Goal: Information Seeking & Learning: Check status

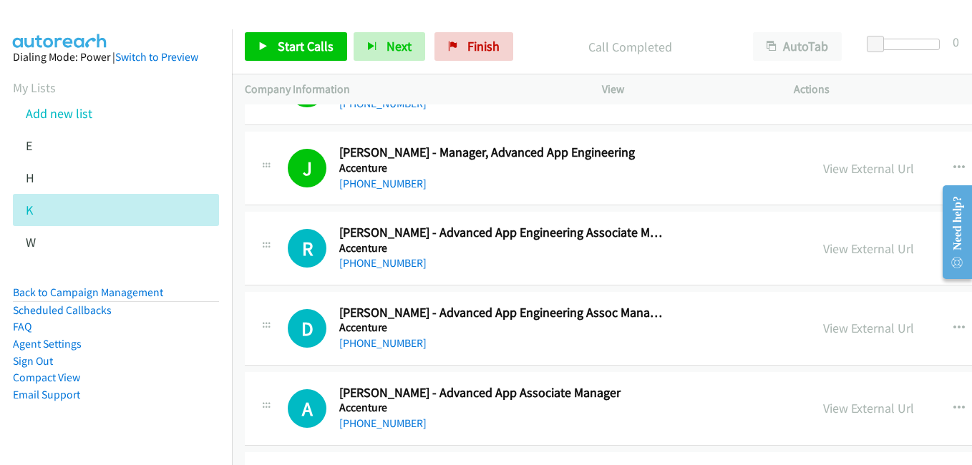
scroll to position [1359, 0]
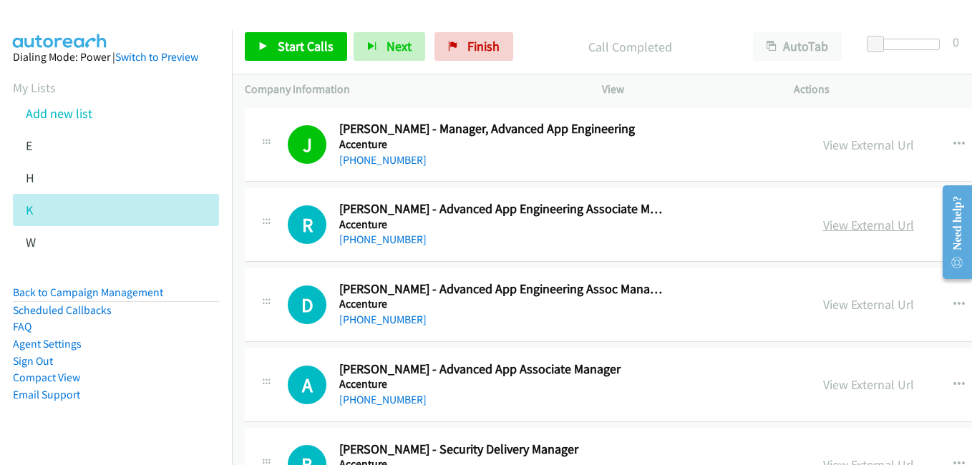
click at [832, 228] on link "View External Url" at bounding box center [868, 225] width 91 height 16
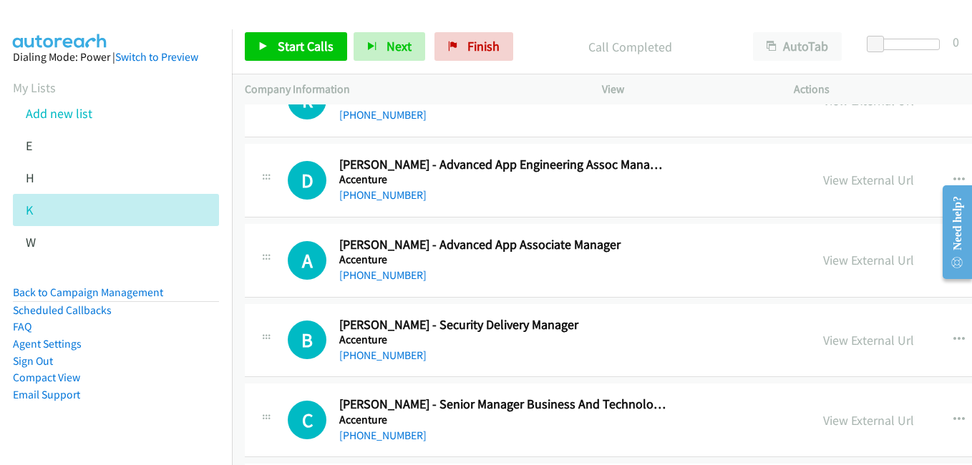
scroll to position [1503, 0]
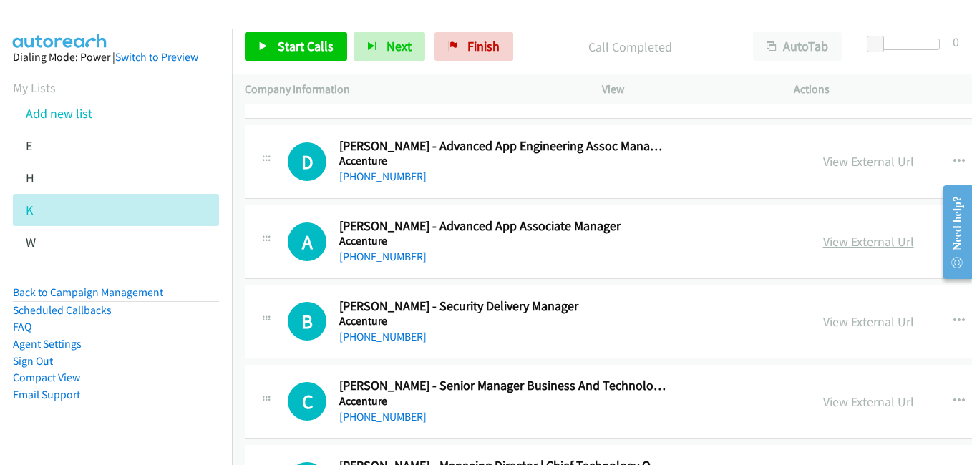
click at [850, 241] on link "View External Url" at bounding box center [868, 241] width 91 height 16
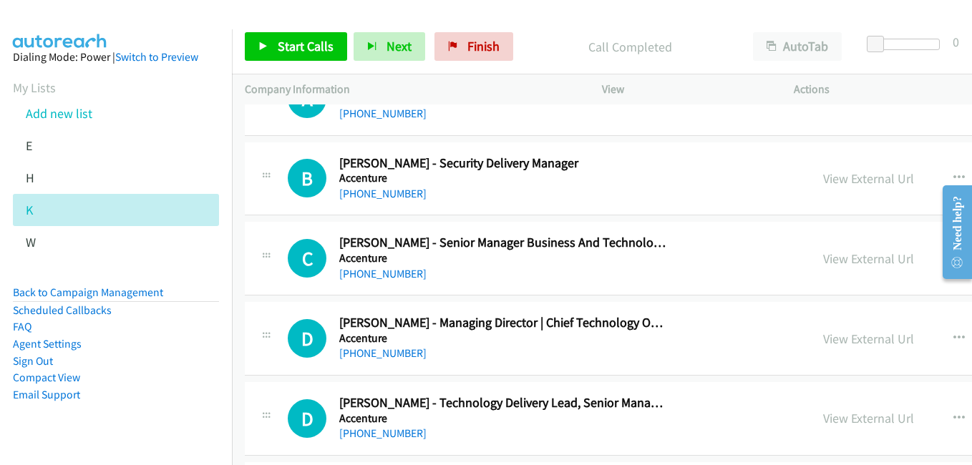
click at [823, 181] on link "View External Url" at bounding box center [868, 178] width 91 height 16
click at [855, 255] on link "View External Url" at bounding box center [868, 258] width 91 height 16
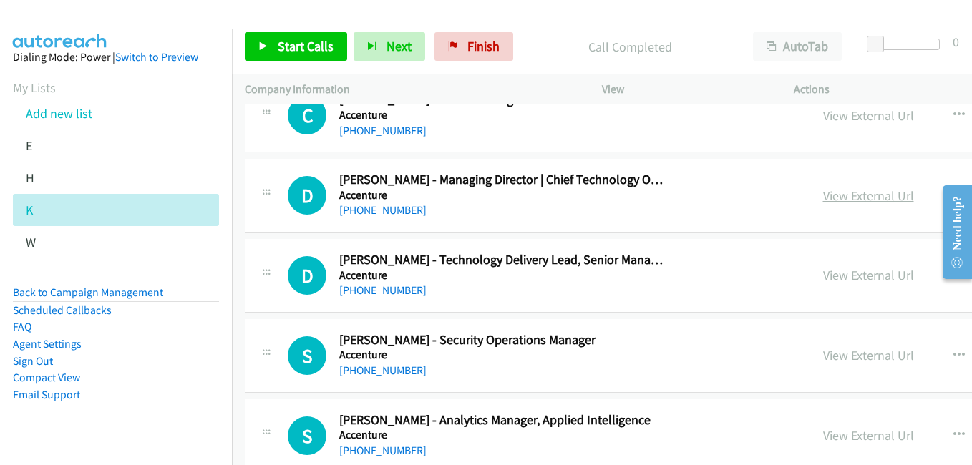
click at [823, 197] on link "View External Url" at bounding box center [868, 195] width 91 height 16
click at [856, 277] on link "View External Url" at bounding box center [868, 275] width 91 height 16
drag, startPoint x: 844, startPoint y: 355, endPoint x: 766, endPoint y: 337, distance: 80.7
click at [844, 355] on link "View External Url" at bounding box center [868, 355] width 91 height 16
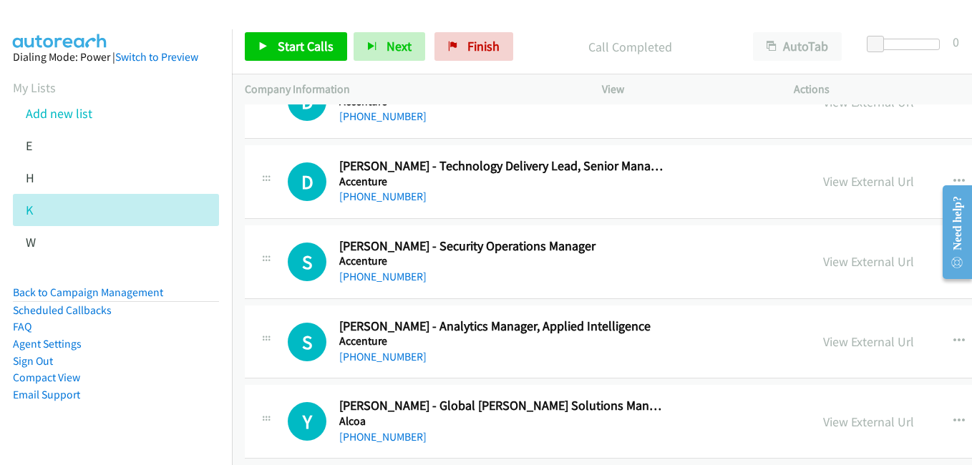
scroll to position [1932, 0]
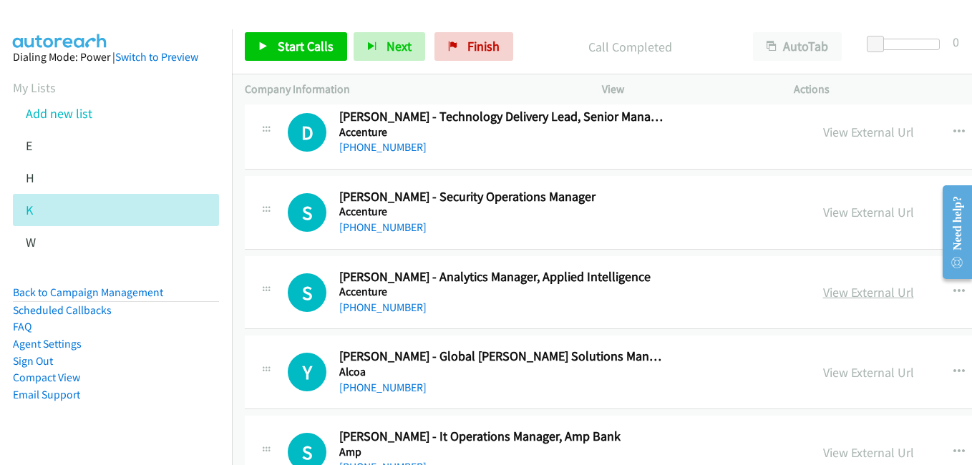
click at [839, 289] on link "View External Url" at bounding box center [868, 292] width 91 height 16
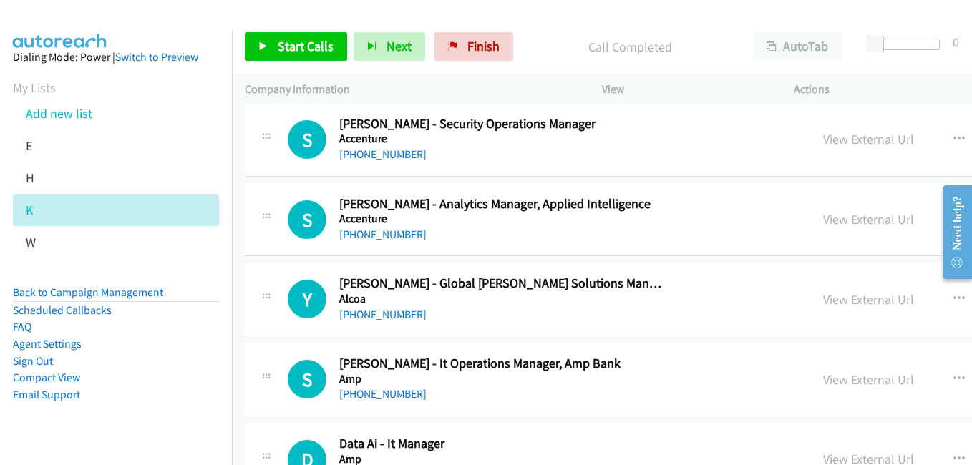
scroll to position [2075, 0]
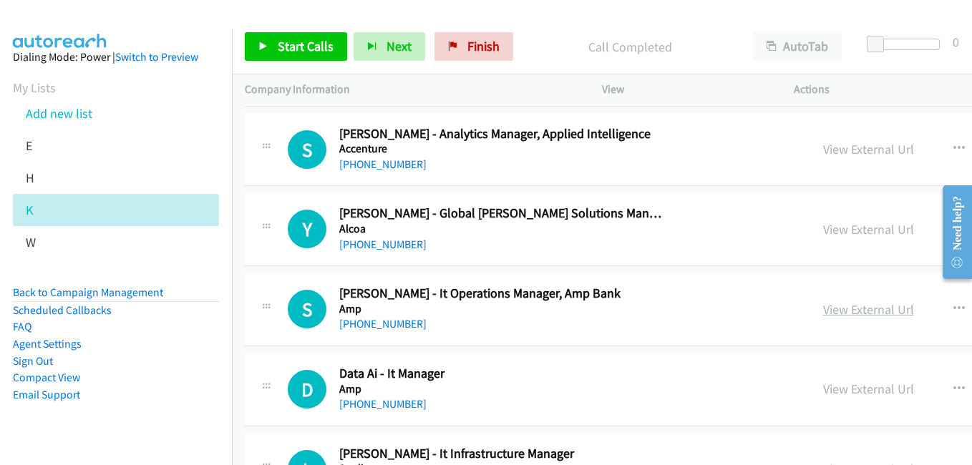
click at [843, 312] on link "View External Url" at bounding box center [868, 309] width 91 height 16
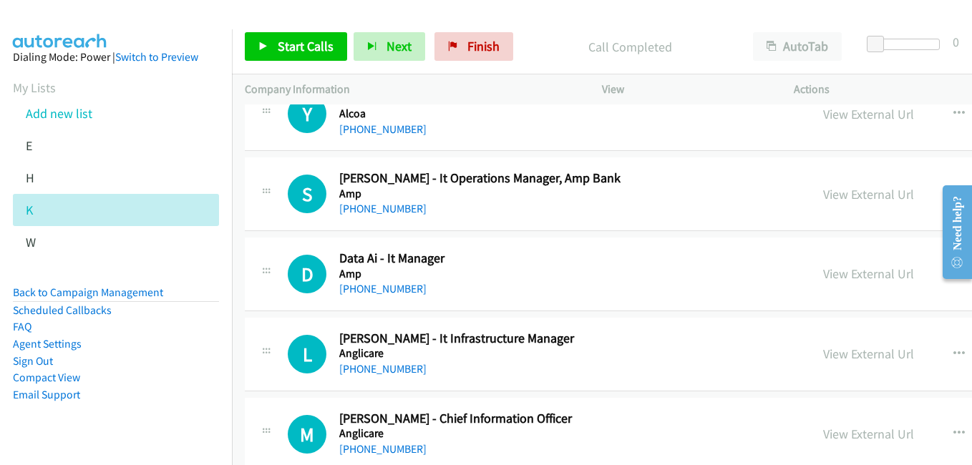
scroll to position [2218, 0]
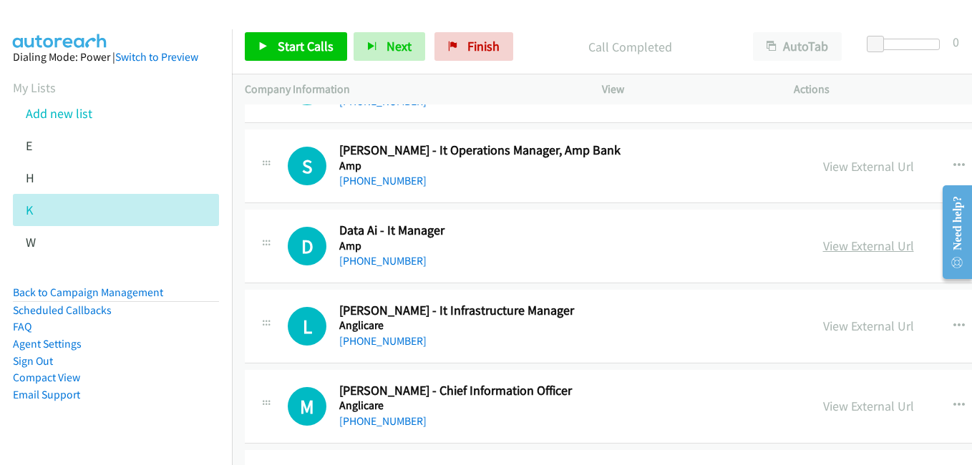
click at [835, 247] on link "View External Url" at bounding box center [868, 246] width 91 height 16
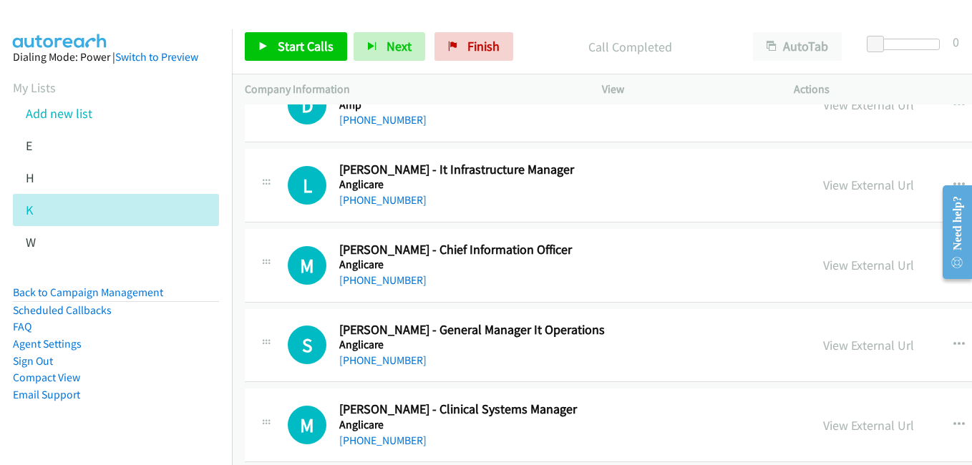
scroll to position [2361, 0]
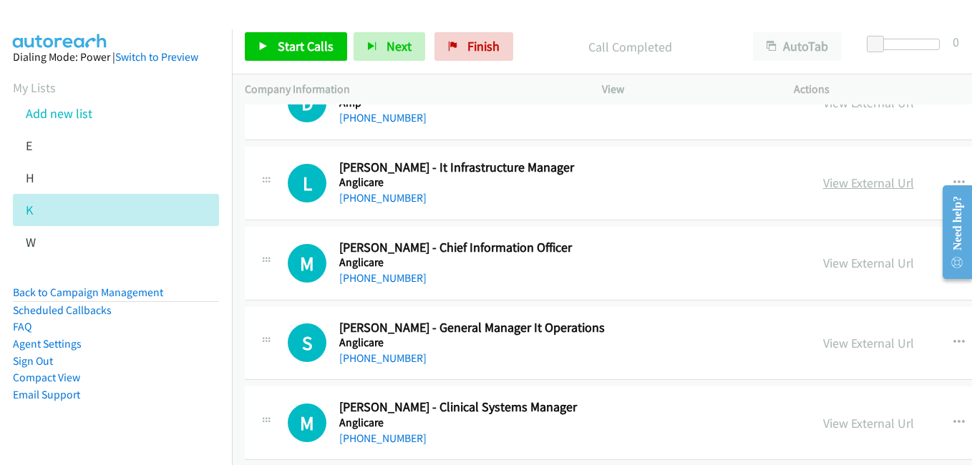
drag, startPoint x: 843, startPoint y: 180, endPoint x: 821, endPoint y: 180, distance: 22.2
click at [843, 180] on link "View External Url" at bounding box center [868, 183] width 91 height 16
click at [843, 269] on link "View External Url" at bounding box center [868, 263] width 91 height 16
click at [857, 349] on link "View External Url" at bounding box center [868, 343] width 91 height 16
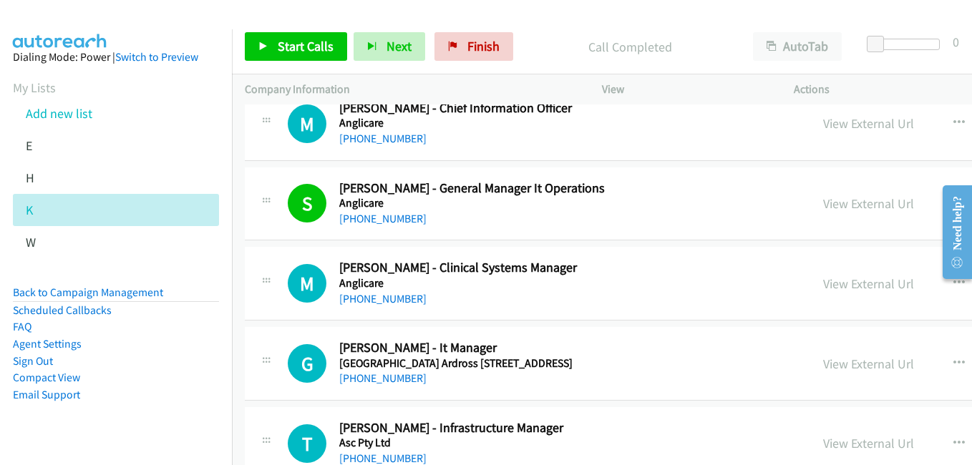
scroll to position [2504, 0]
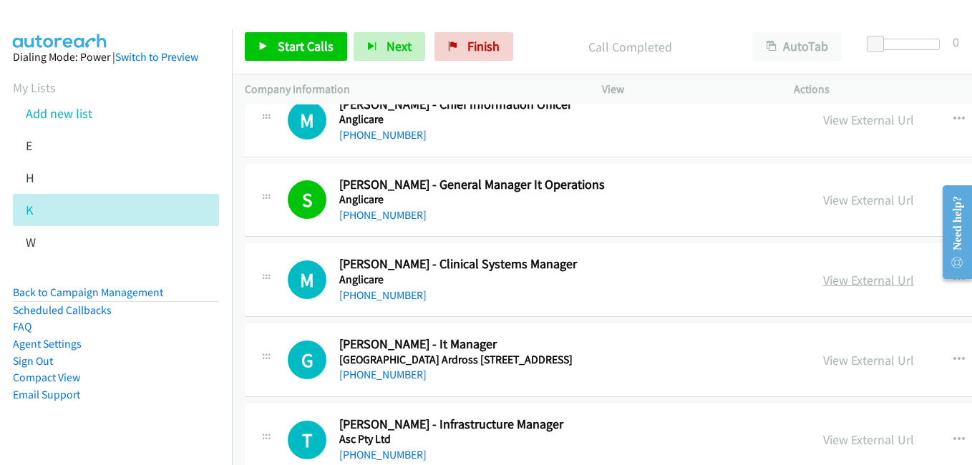
click at [835, 280] on link "View External Url" at bounding box center [868, 280] width 91 height 16
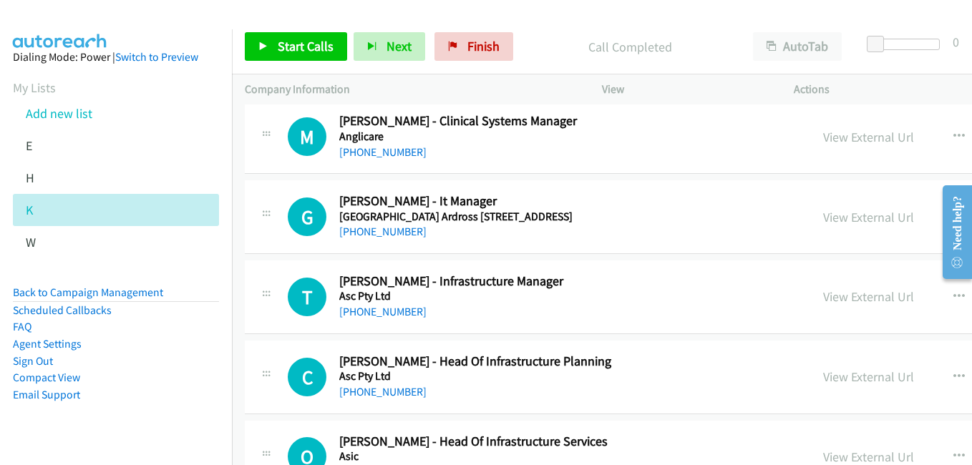
scroll to position [2719, 0]
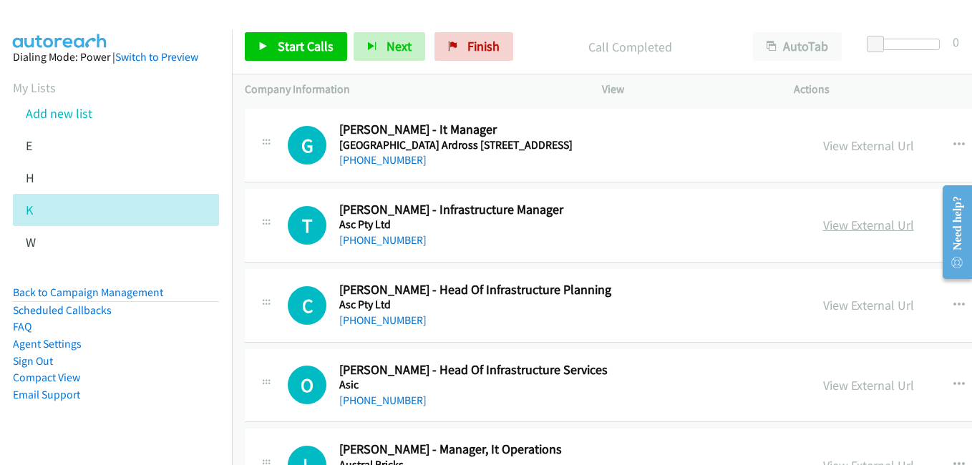
click at [841, 226] on link "View External Url" at bounding box center [868, 225] width 91 height 16
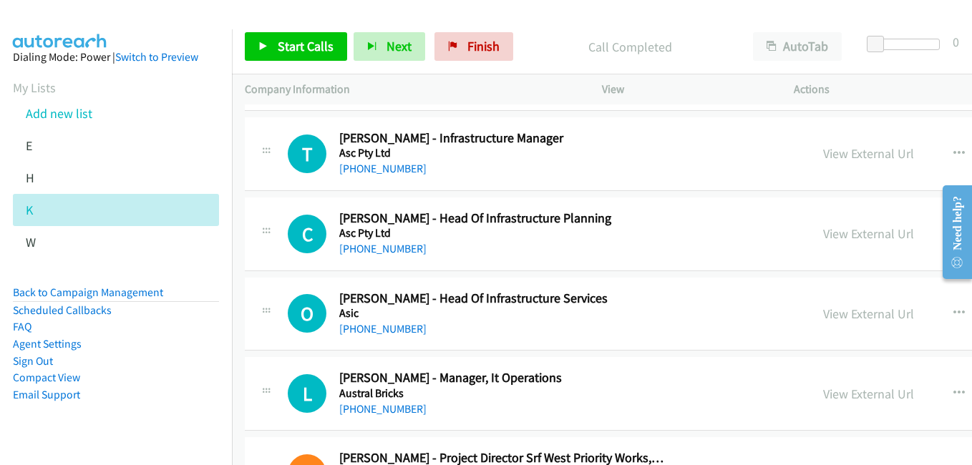
scroll to position [2862, 0]
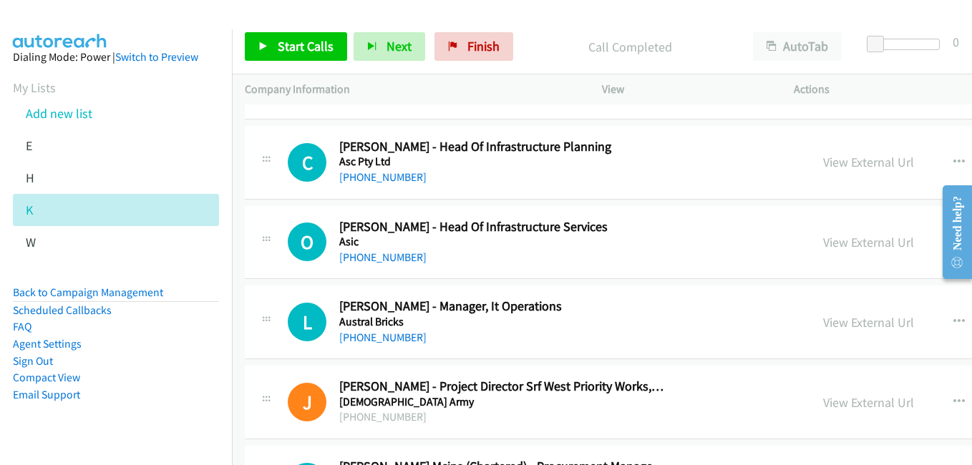
drag, startPoint x: 824, startPoint y: 162, endPoint x: 796, endPoint y: 160, distance: 27.3
click at [824, 162] on link "View External Url" at bounding box center [868, 162] width 91 height 16
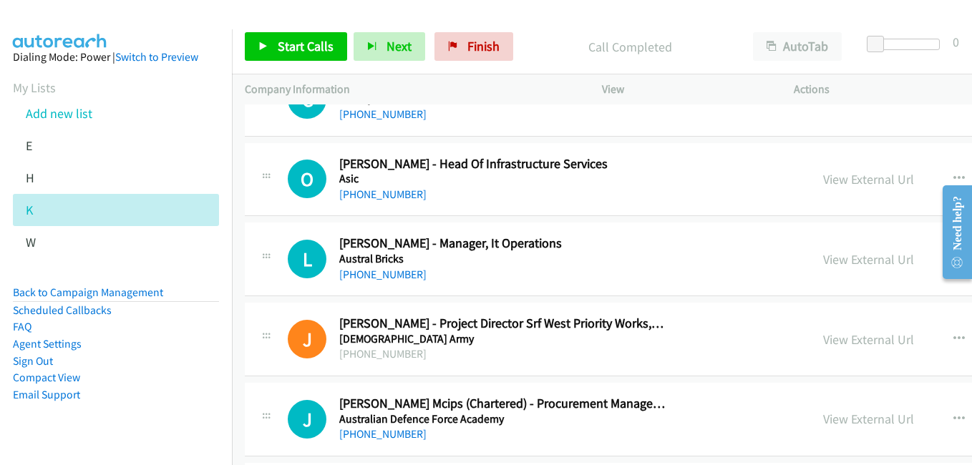
scroll to position [2933, 0]
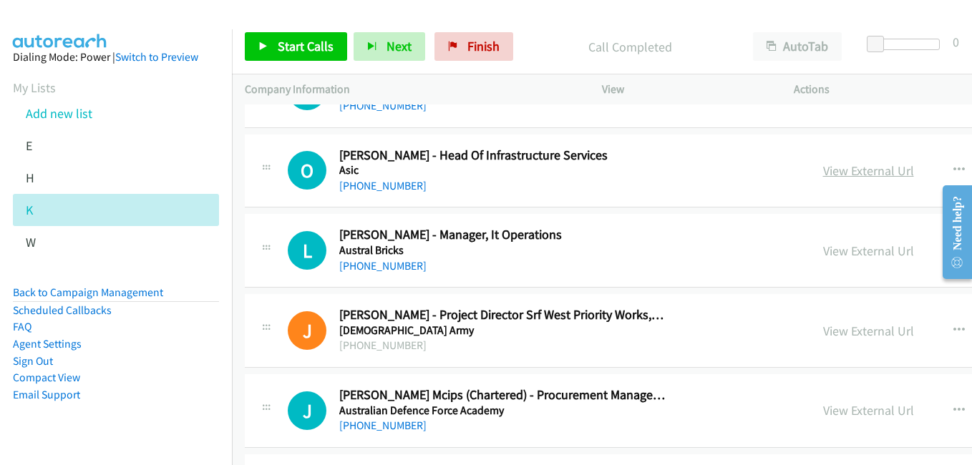
click at [876, 175] on link "View External Url" at bounding box center [868, 170] width 91 height 16
click at [823, 248] on link "View External Url" at bounding box center [868, 251] width 91 height 16
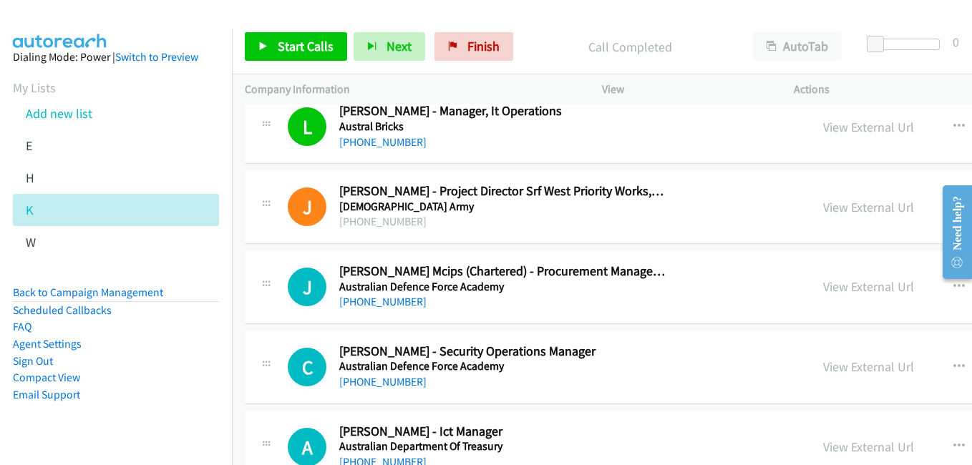
scroll to position [3077, 0]
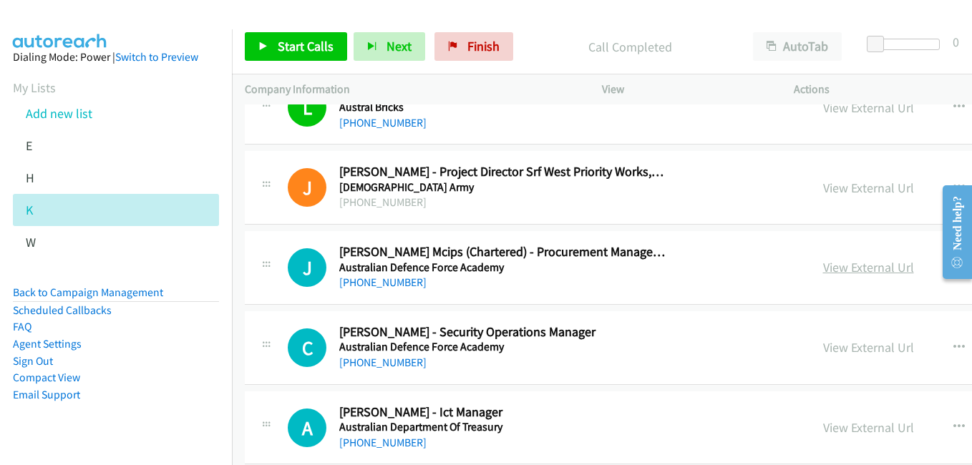
click at [824, 275] on link "View External Url" at bounding box center [868, 267] width 91 height 16
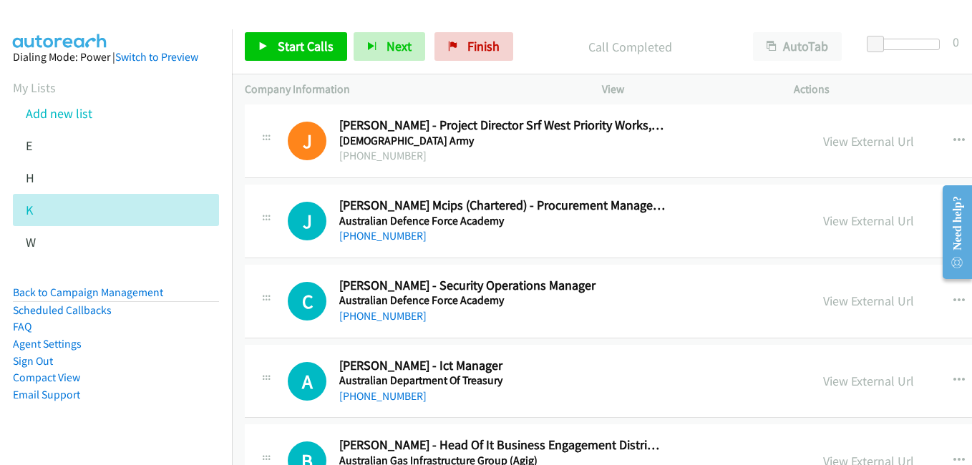
scroll to position [3148, 0]
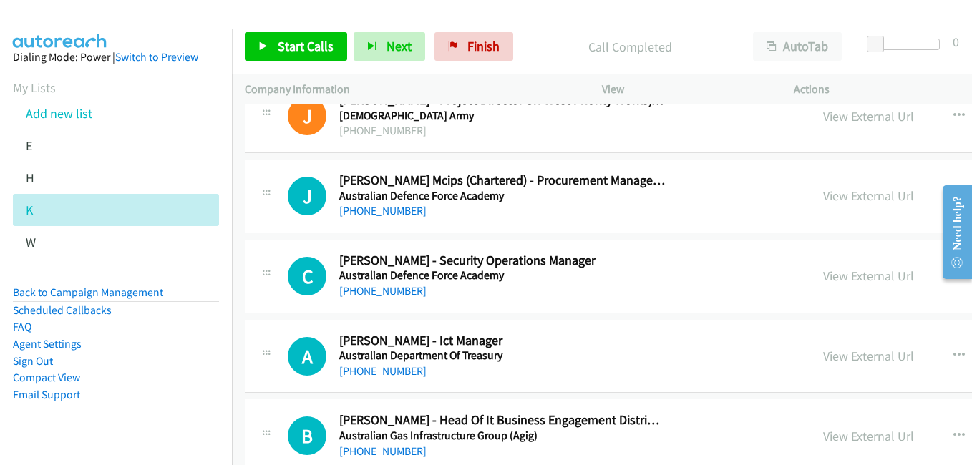
drag, startPoint x: 819, startPoint y: 283, endPoint x: 486, endPoint y: 199, distance: 343.9
click at [823, 283] on link "View External Url" at bounding box center [868, 276] width 91 height 16
click at [831, 351] on link "View External Url" at bounding box center [868, 356] width 91 height 16
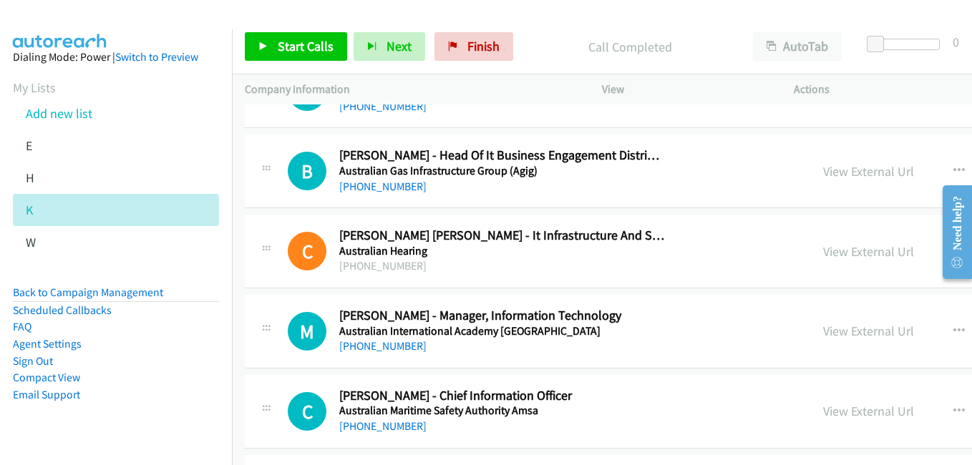
scroll to position [3506, 0]
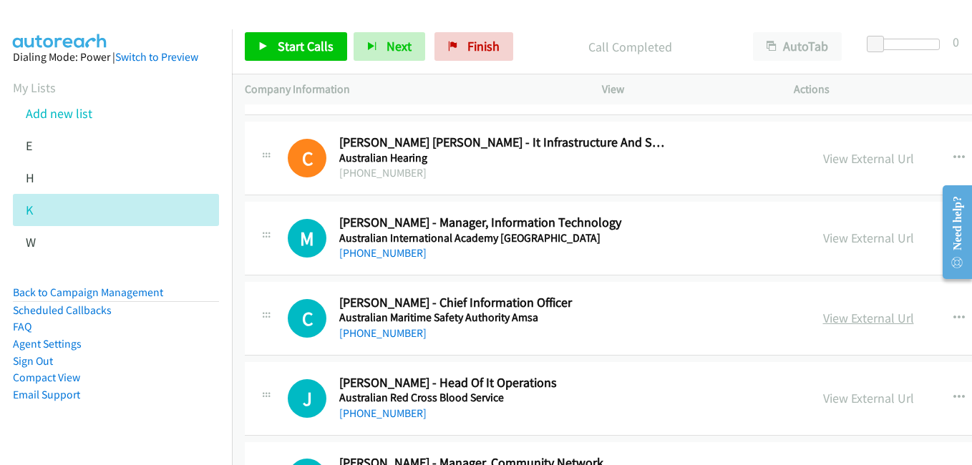
click at [851, 313] on link "View External Url" at bounding box center [868, 318] width 91 height 16
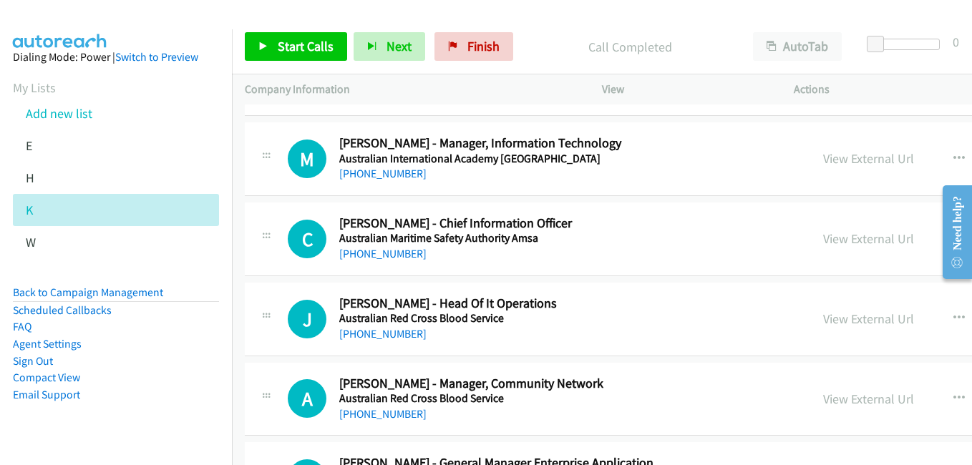
scroll to position [3649, 0]
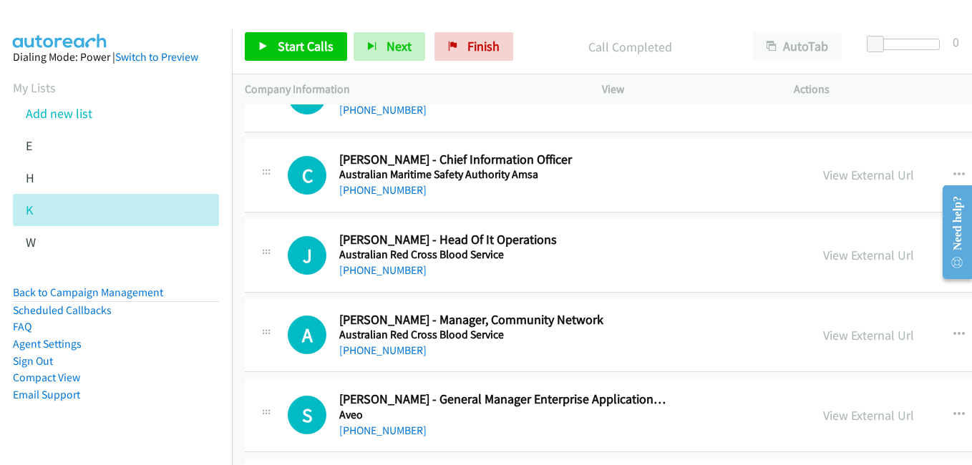
click at [875, 265] on div "View External Url View External Url Schedule/Manage Callback Start Calls Here R…" at bounding box center [957, 255] width 295 height 47
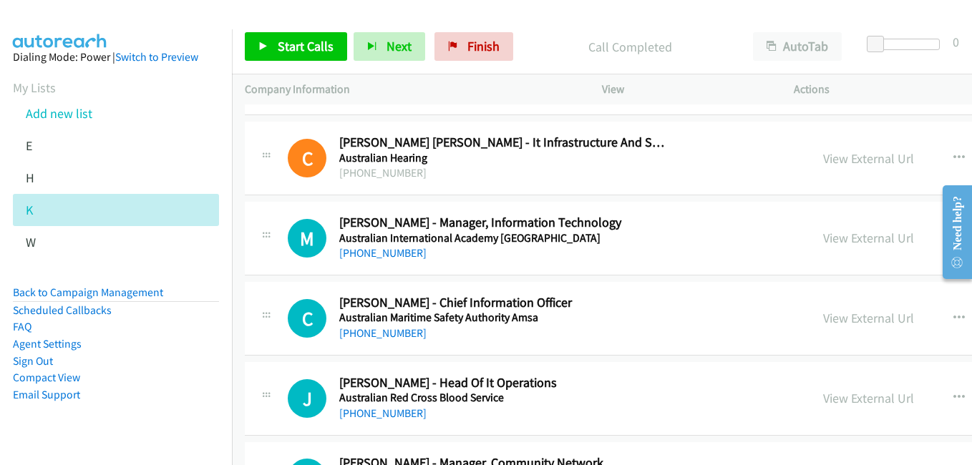
scroll to position [3577, 0]
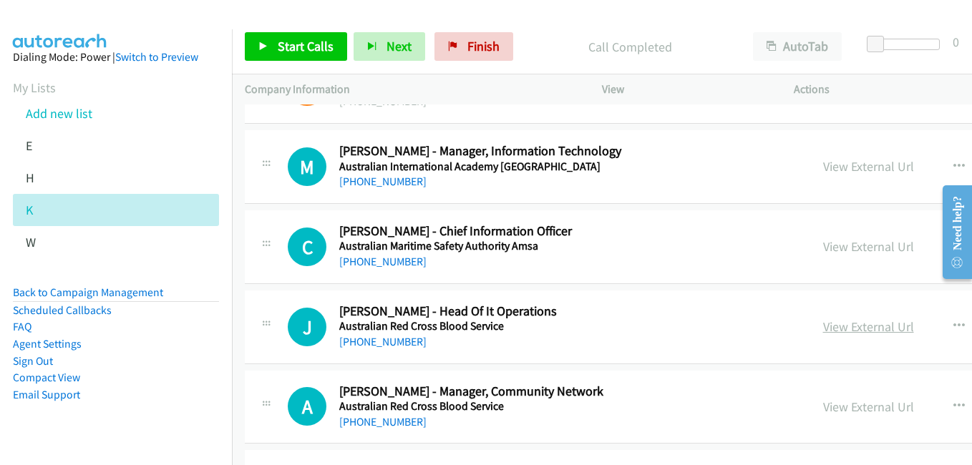
click at [841, 329] on link "View External Url" at bounding box center [868, 326] width 91 height 16
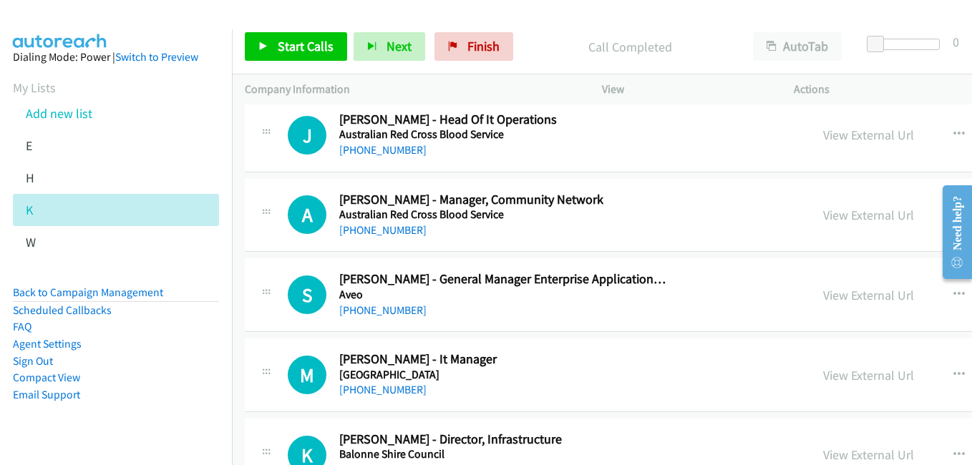
scroll to position [3792, 0]
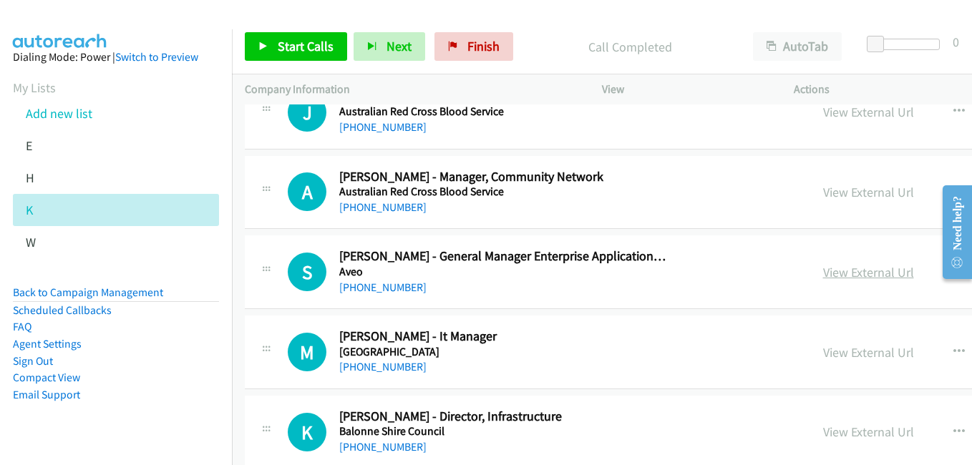
click at [849, 270] on link "View External Url" at bounding box center [868, 272] width 91 height 16
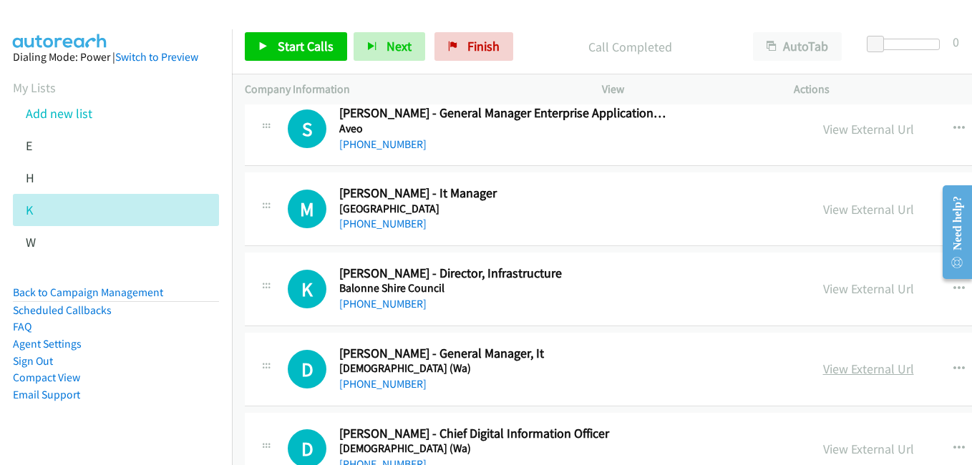
click at [823, 361] on link "View External Url" at bounding box center [868, 369] width 91 height 16
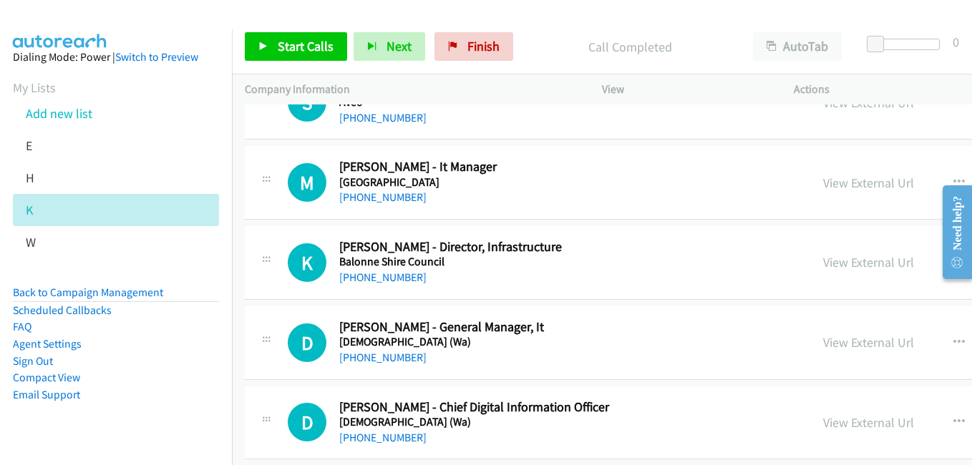
scroll to position [4078, 0]
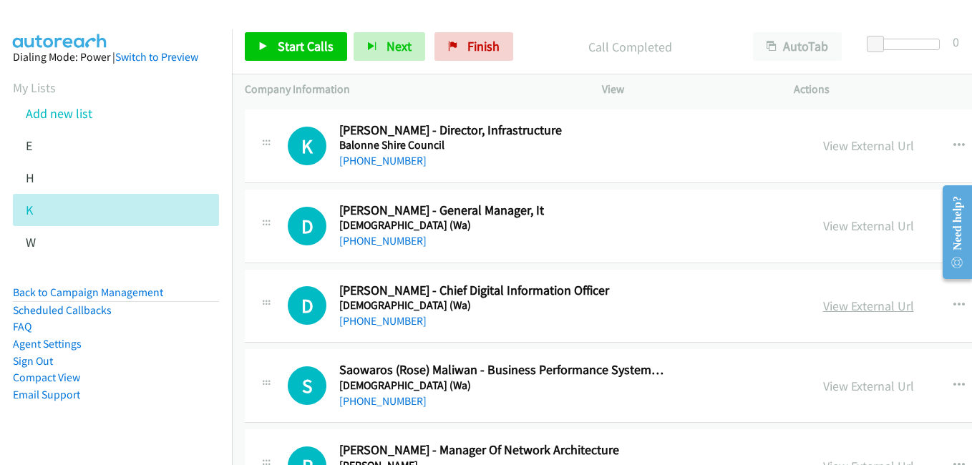
click at [823, 311] on link "View External Url" at bounding box center [868, 306] width 91 height 16
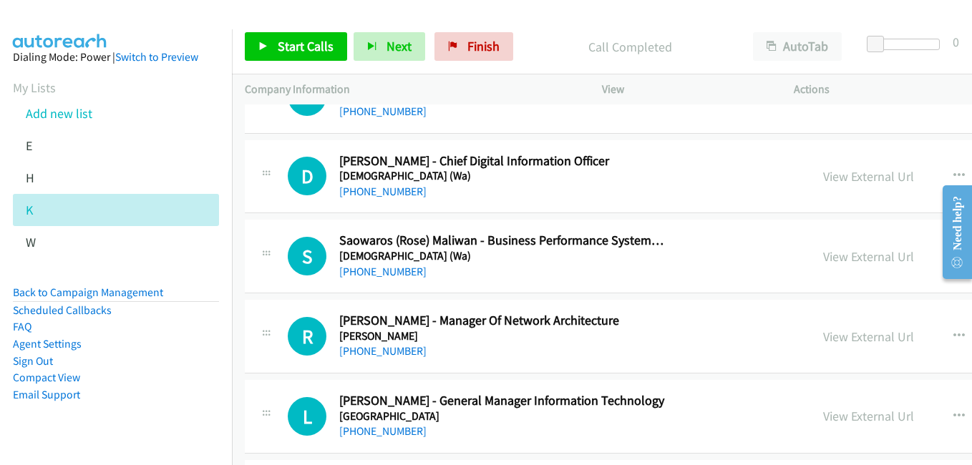
scroll to position [4221, 0]
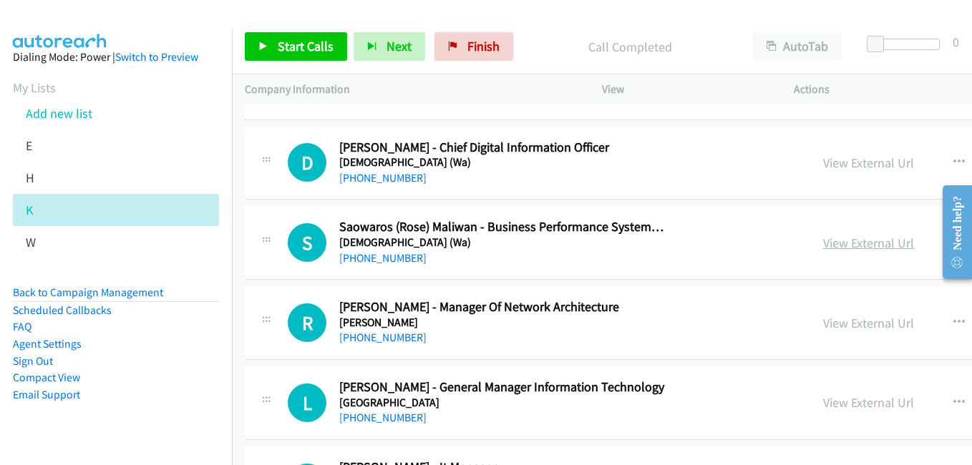
click at [839, 245] on link "View External Url" at bounding box center [868, 243] width 91 height 16
click at [842, 321] on link "View External Url" at bounding box center [868, 323] width 91 height 16
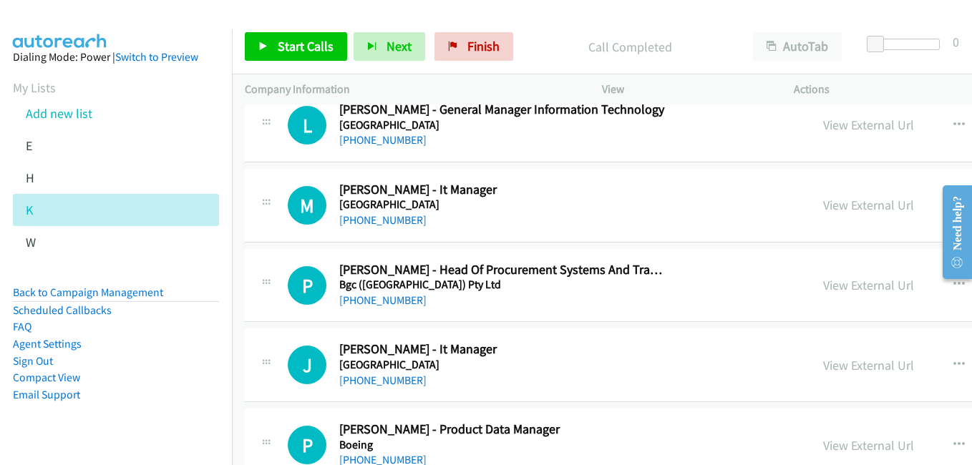
scroll to position [4508, 0]
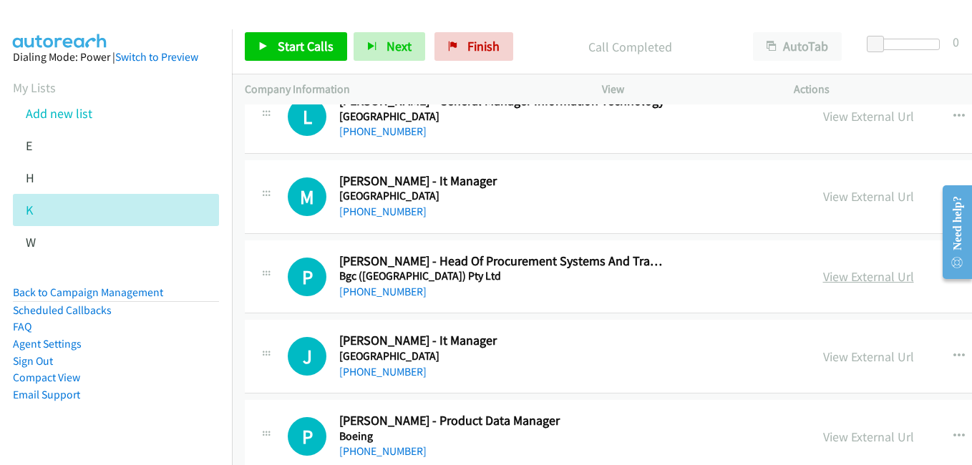
drag, startPoint x: 841, startPoint y: 273, endPoint x: 826, endPoint y: 271, distance: 15.2
click at [841, 273] on link "View External Url" at bounding box center [868, 276] width 91 height 16
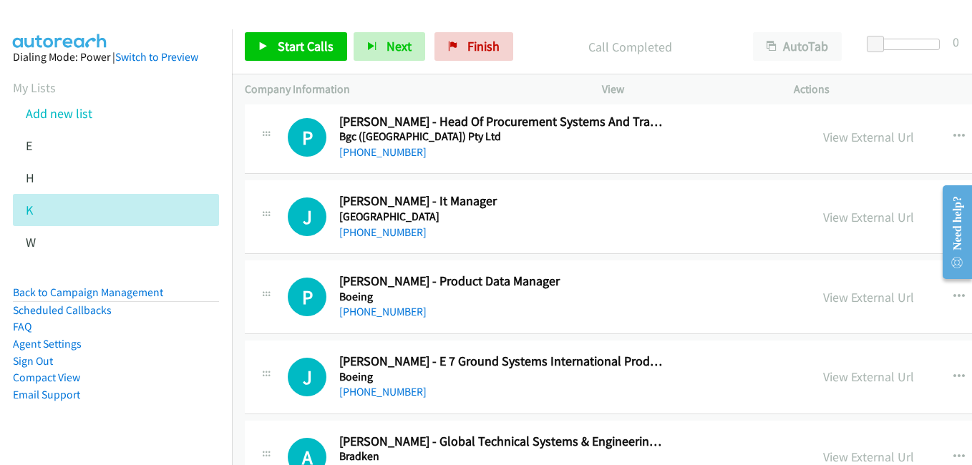
scroll to position [4722, 0]
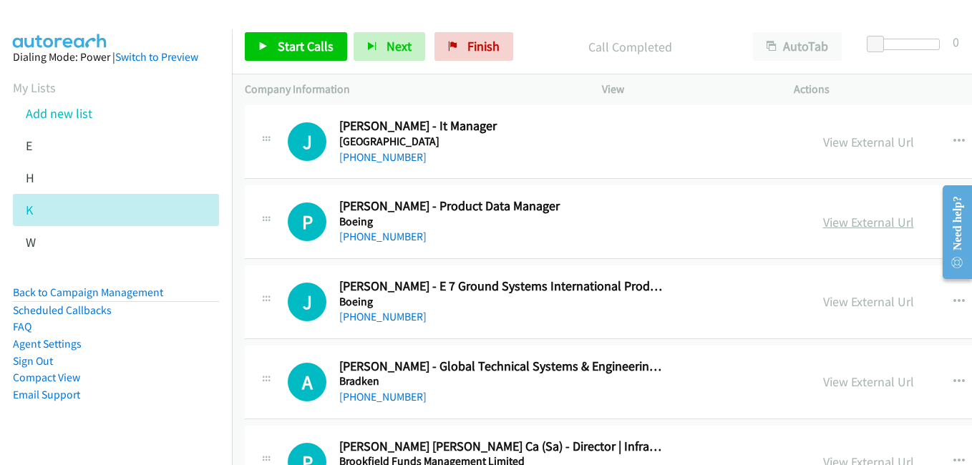
click at [826, 225] on link "View External Url" at bounding box center [868, 222] width 91 height 16
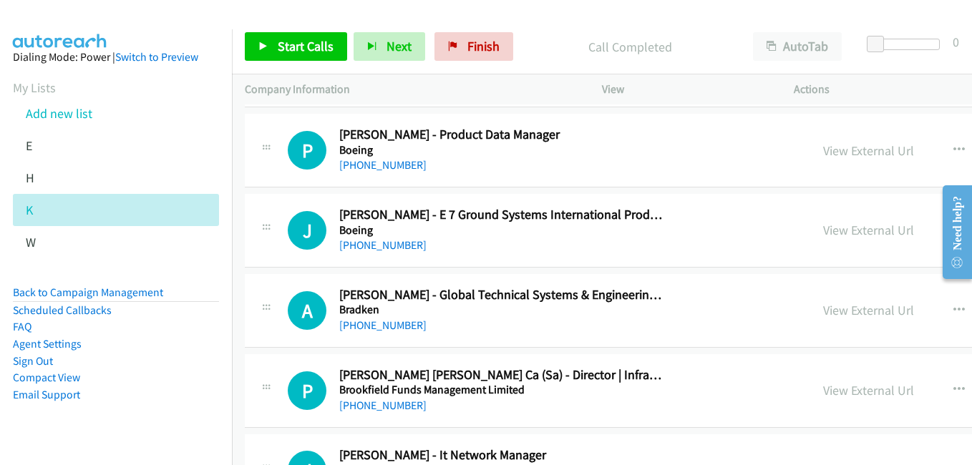
scroll to position [4865, 0]
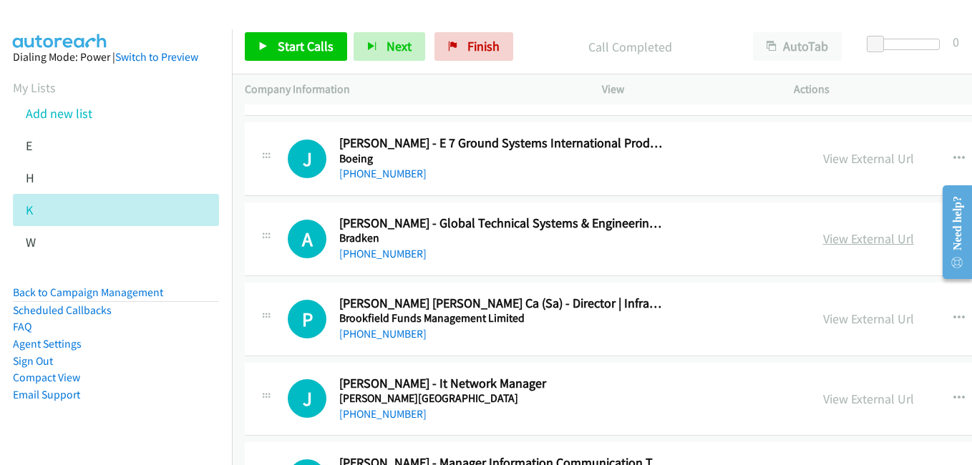
click at [841, 240] on link "View External Url" at bounding box center [868, 238] width 91 height 16
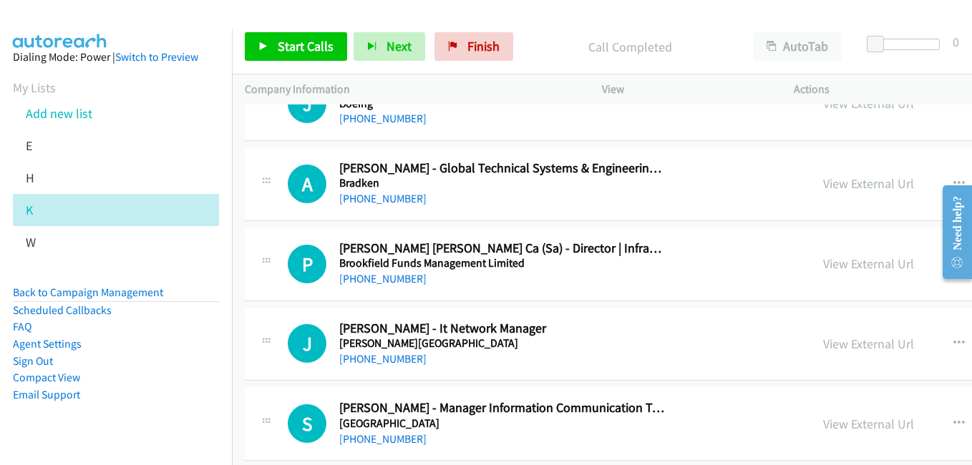
scroll to position [4937, 0]
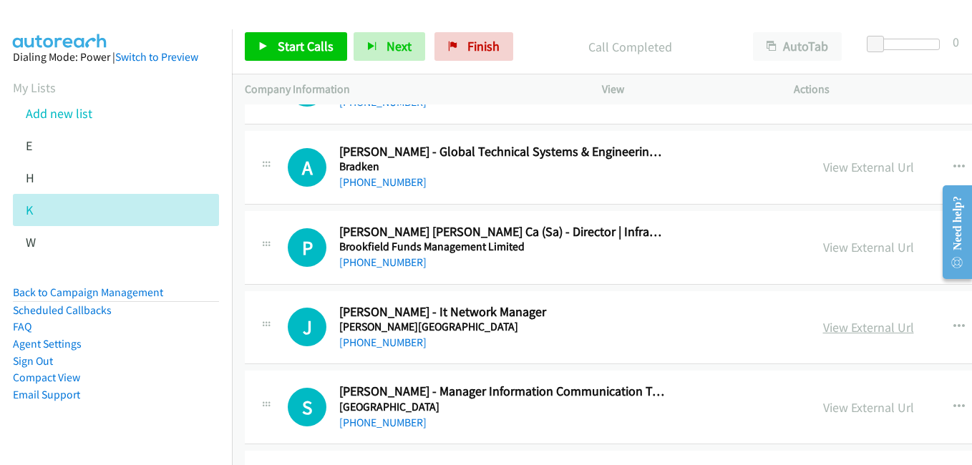
click at [851, 333] on link "View External Url" at bounding box center [868, 327] width 91 height 16
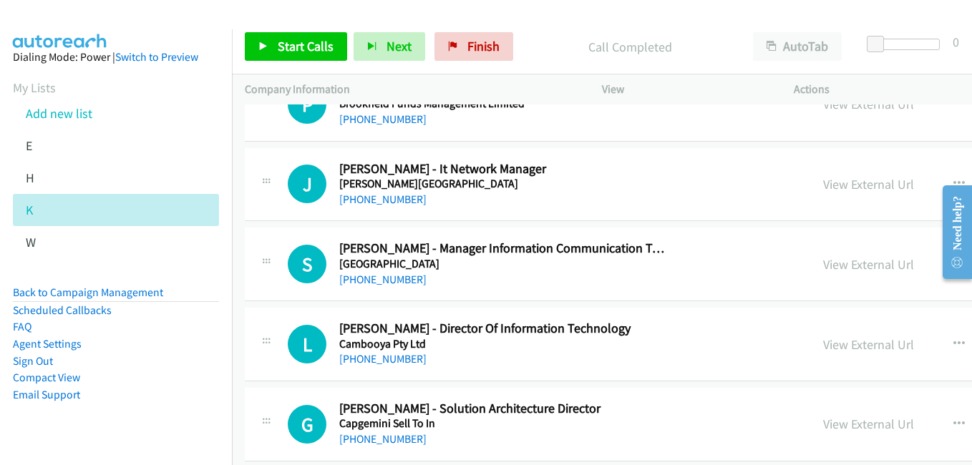
scroll to position [5151, 0]
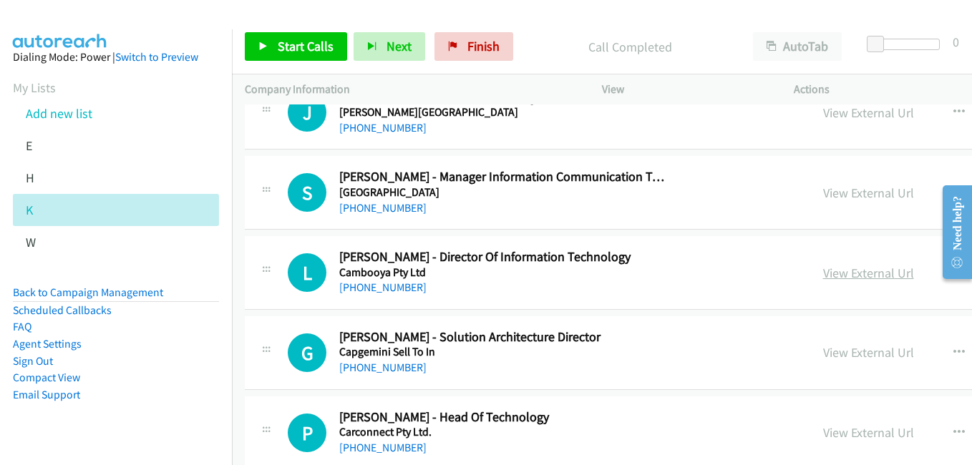
click at [823, 270] on link "View External Url" at bounding box center [868, 273] width 91 height 16
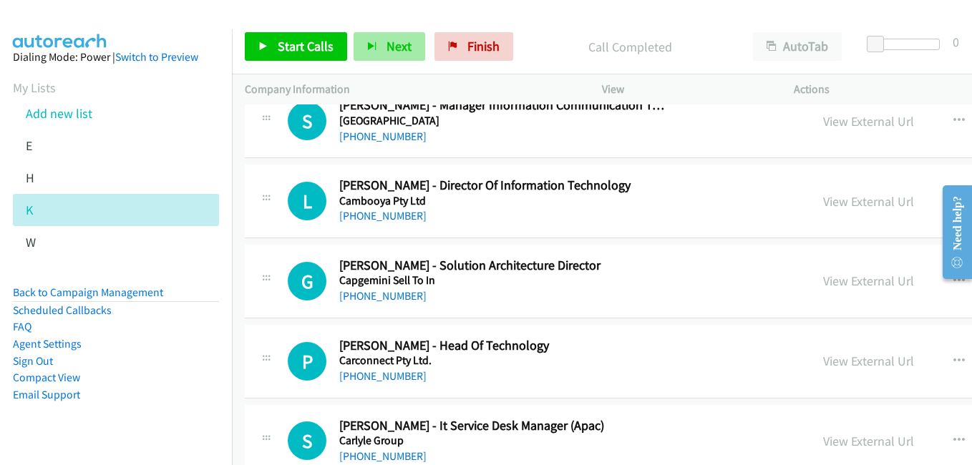
drag, startPoint x: 836, startPoint y: 288, endPoint x: 361, endPoint y: 59, distance: 527.4
click at [836, 288] on link "View External Url" at bounding box center [868, 281] width 91 height 16
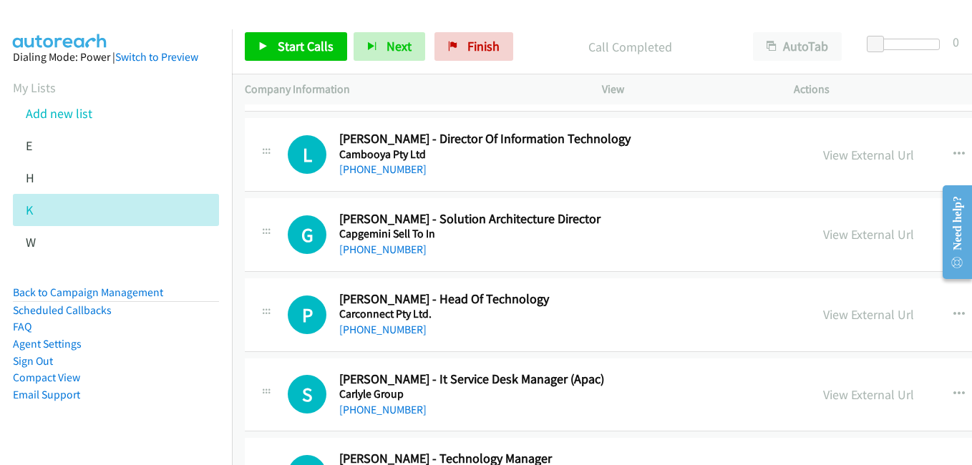
scroll to position [5295, 0]
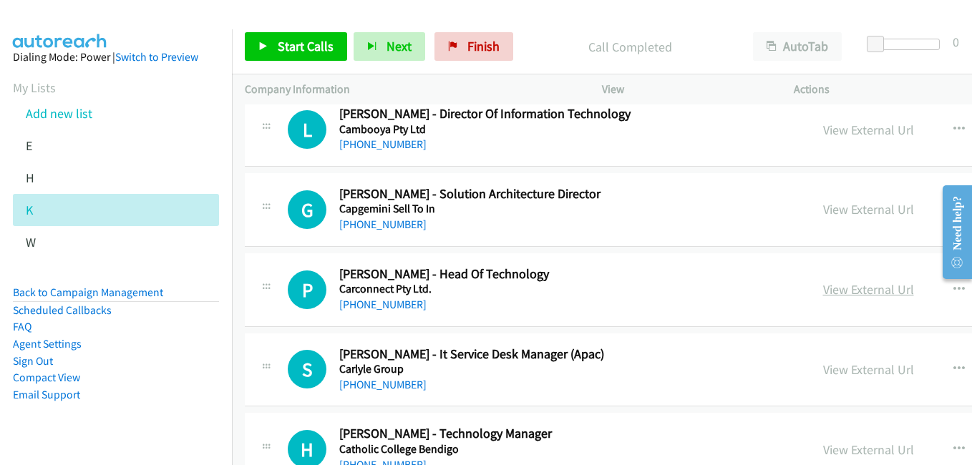
click at [843, 284] on link "View External Url" at bounding box center [868, 289] width 91 height 16
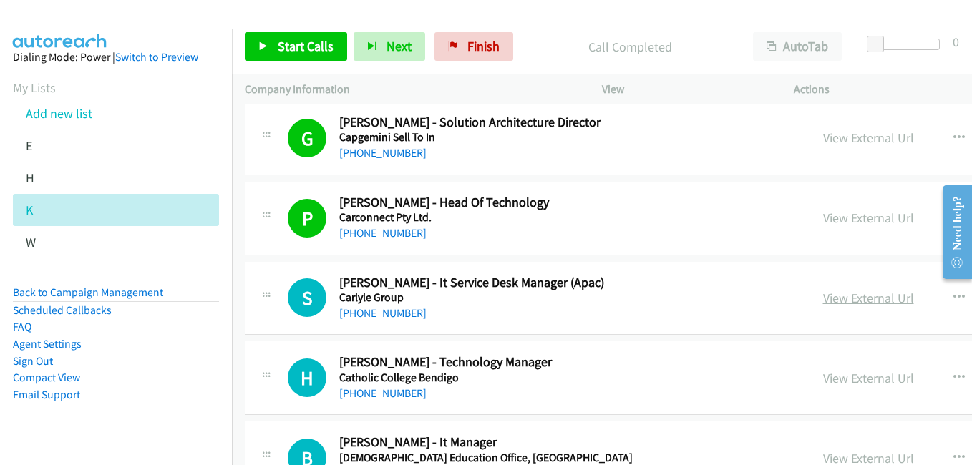
click at [864, 295] on link "View External Url" at bounding box center [868, 298] width 91 height 16
drag, startPoint x: 834, startPoint y: 377, endPoint x: 691, endPoint y: 291, distance: 166.9
click at [834, 377] on link "View External Url" at bounding box center [868, 378] width 91 height 16
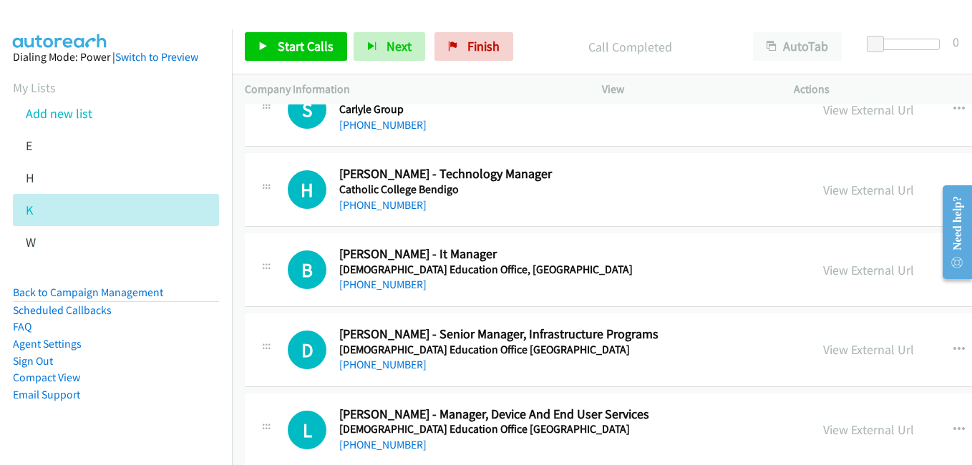
scroll to position [5581, 0]
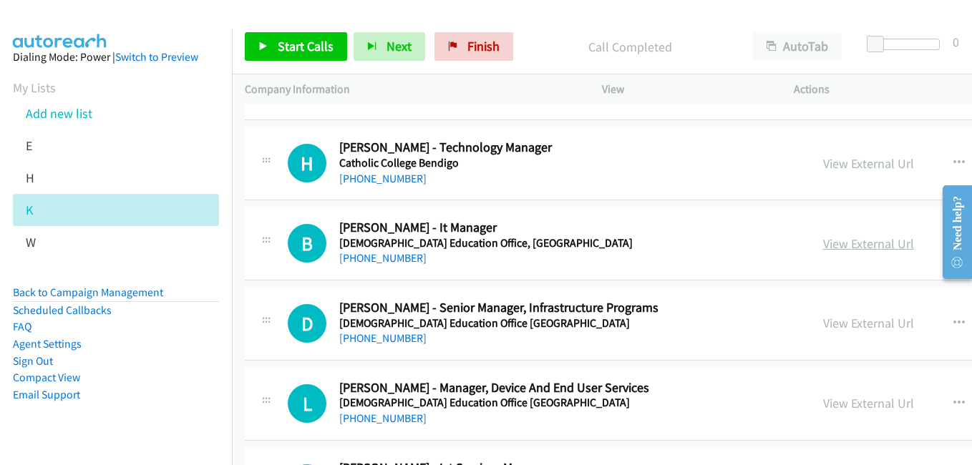
click at [837, 245] on link "View External Url" at bounding box center [868, 243] width 91 height 16
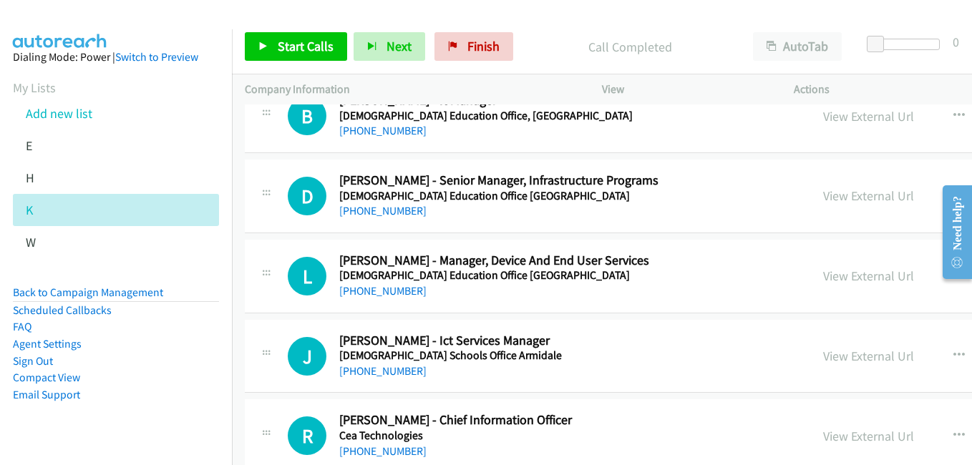
scroll to position [5724, 0]
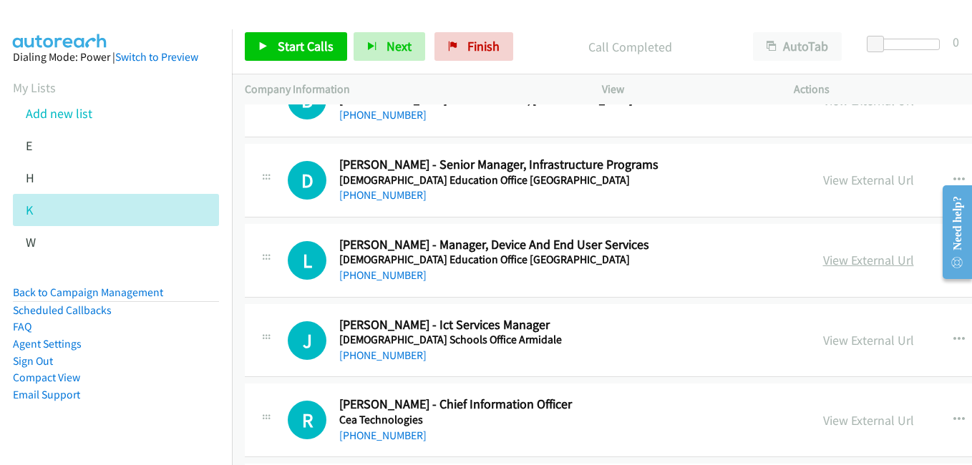
click at [849, 263] on link "View External Url" at bounding box center [868, 260] width 91 height 16
drag, startPoint x: 859, startPoint y: 336, endPoint x: 815, endPoint y: 321, distance: 46.2
click at [859, 336] on link "View External Url" at bounding box center [868, 340] width 91 height 16
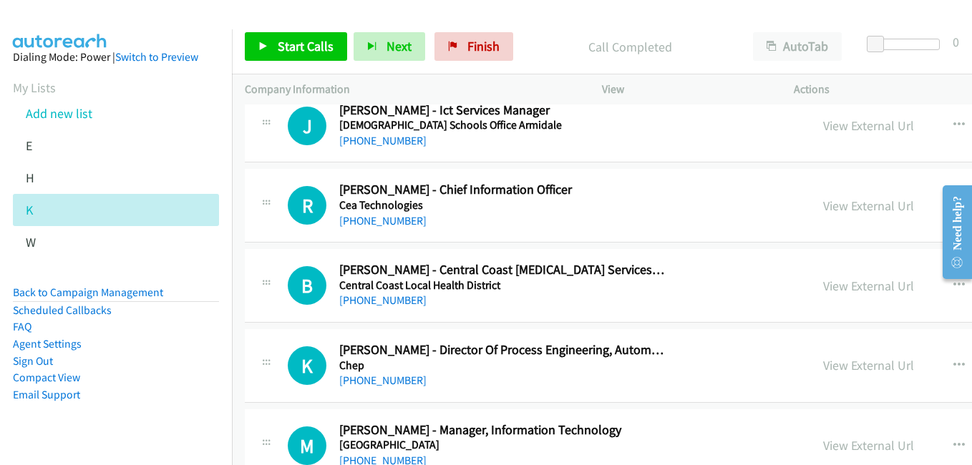
click at [826, 202] on link "View External Url" at bounding box center [868, 205] width 91 height 16
drag, startPoint x: 835, startPoint y: 290, endPoint x: 796, endPoint y: 280, distance: 39.9
click at [835, 290] on link "View External Url" at bounding box center [868, 286] width 91 height 16
drag, startPoint x: 865, startPoint y: 371, endPoint x: 459, endPoint y: 187, distance: 445.4
click at [865, 371] on link "View External Url" at bounding box center [868, 365] width 91 height 16
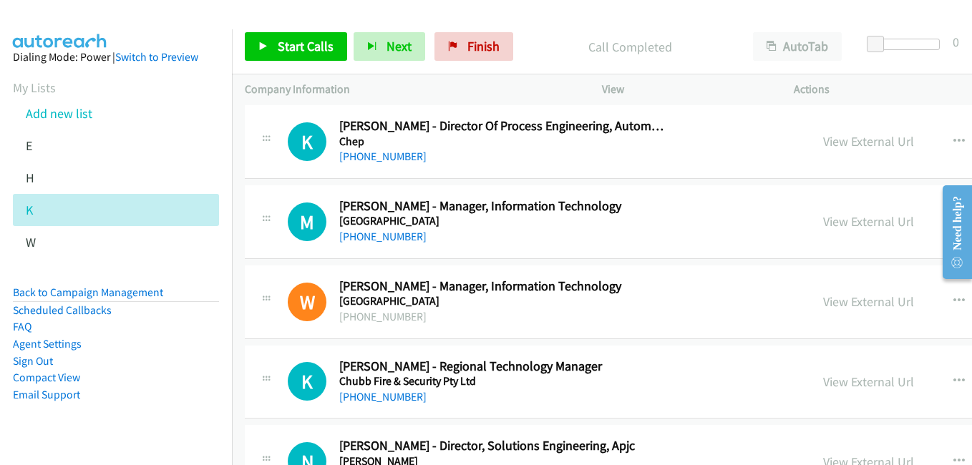
scroll to position [6225, 0]
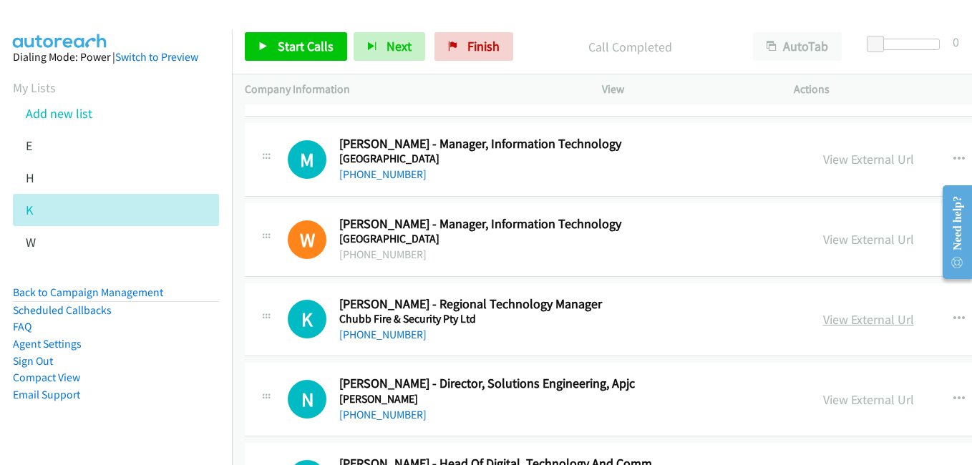
click at [860, 323] on link "View External Url" at bounding box center [868, 319] width 91 height 16
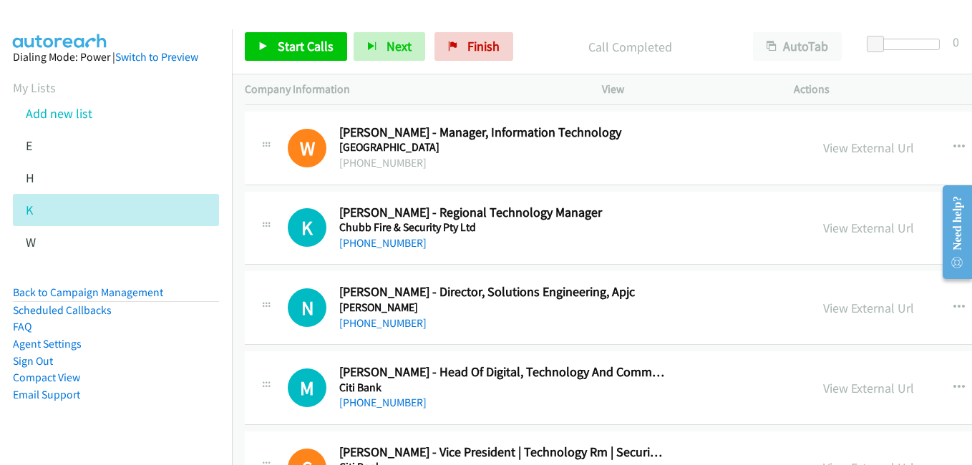
scroll to position [6368, 0]
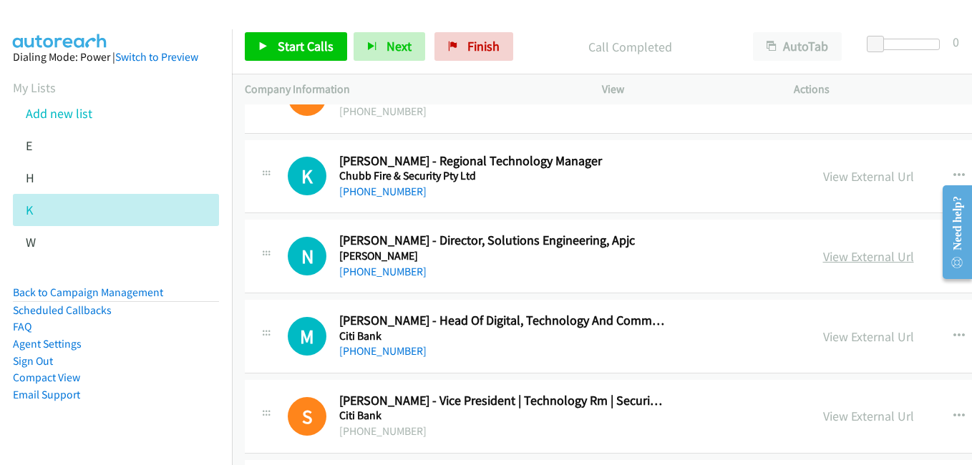
click at [829, 258] on link "View External Url" at bounding box center [868, 256] width 91 height 16
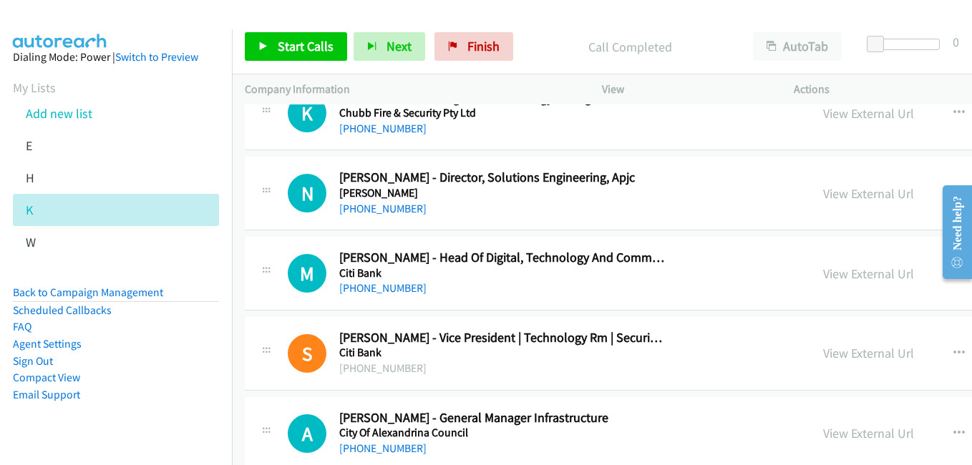
scroll to position [6439, 0]
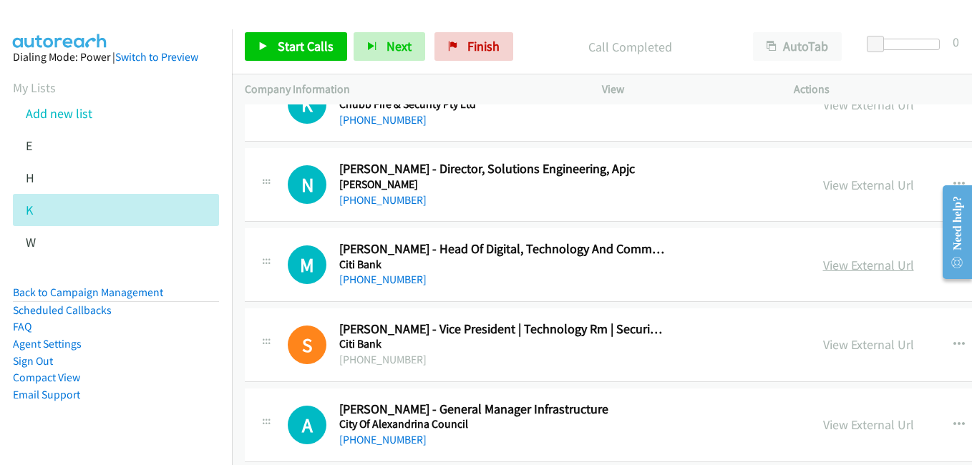
click at [831, 273] on link "View External Url" at bounding box center [868, 265] width 91 height 16
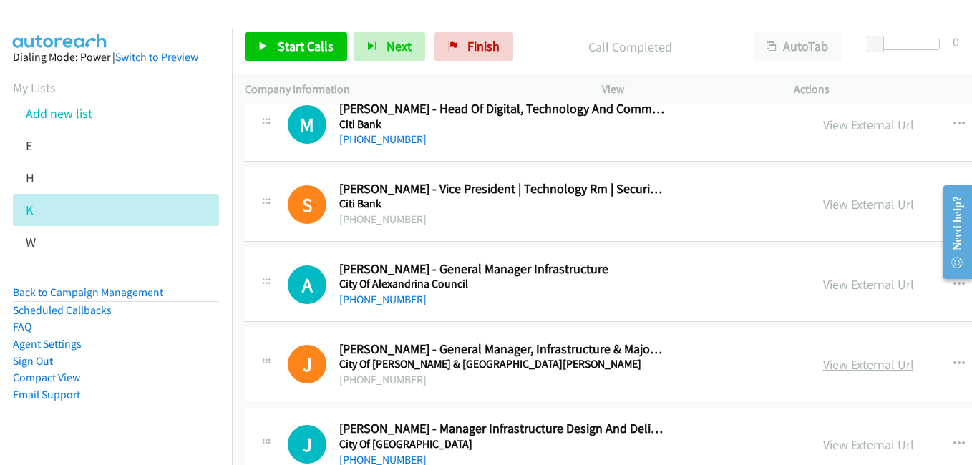
scroll to position [6654, 0]
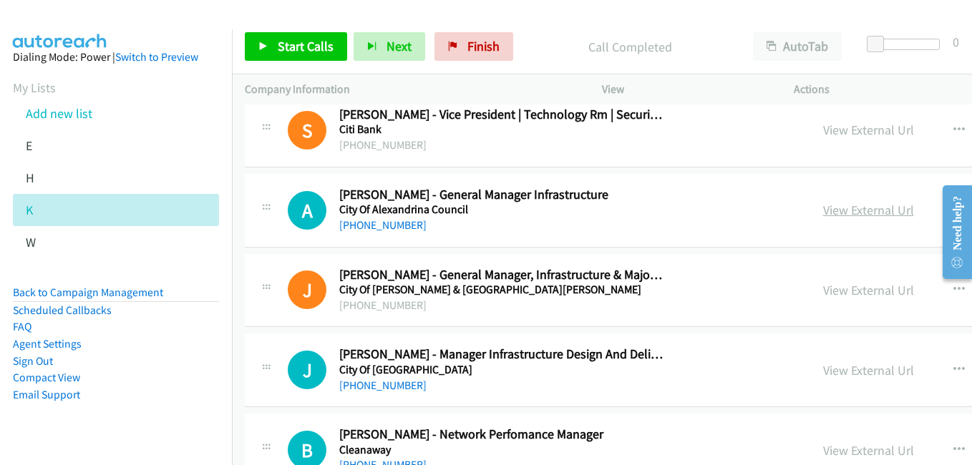
drag, startPoint x: 836, startPoint y: 212, endPoint x: 811, endPoint y: 207, distance: 25.4
click at [836, 212] on link "View External Url" at bounding box center [868, 210] width 91 height 16
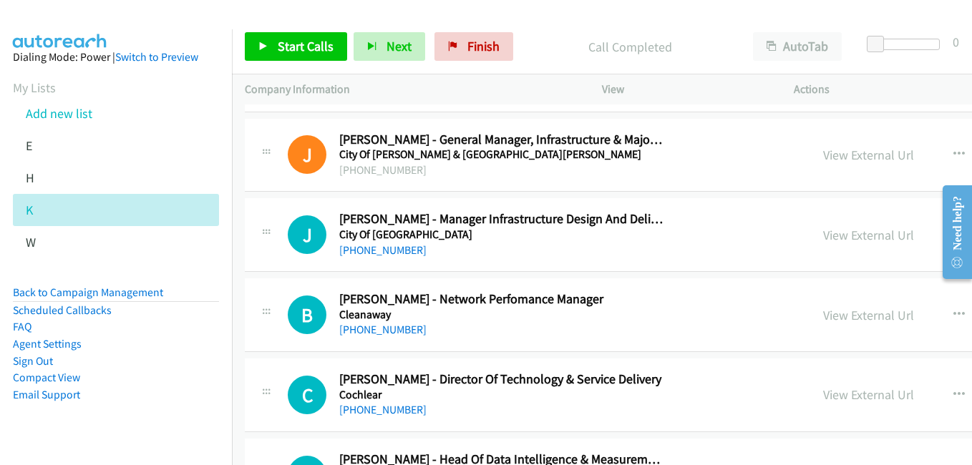
scroll to position [6797, 0]
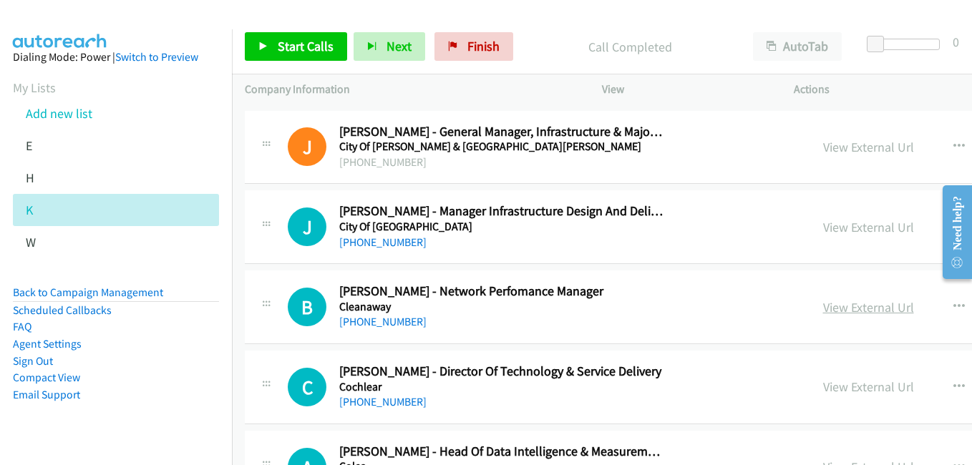
click at [839, 307] on link "View External Url" at bounding box center [868, 307] width 91 height 16
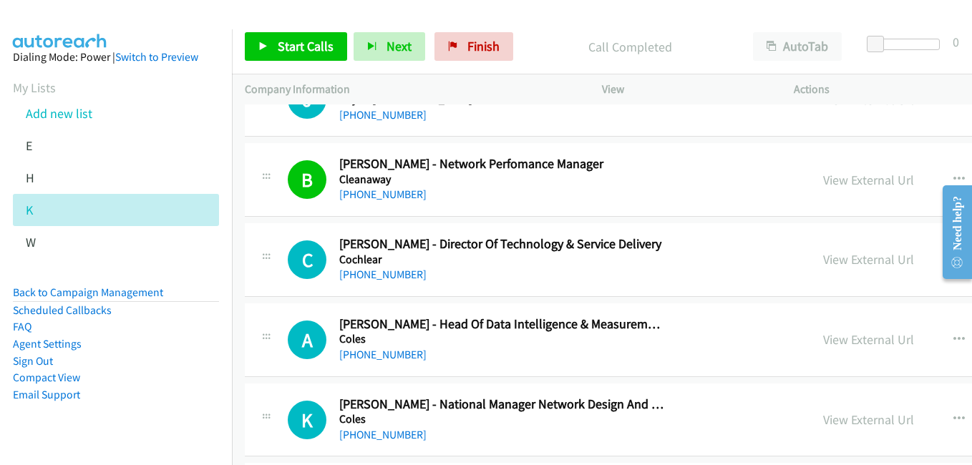
scroll to position [6940, 0]
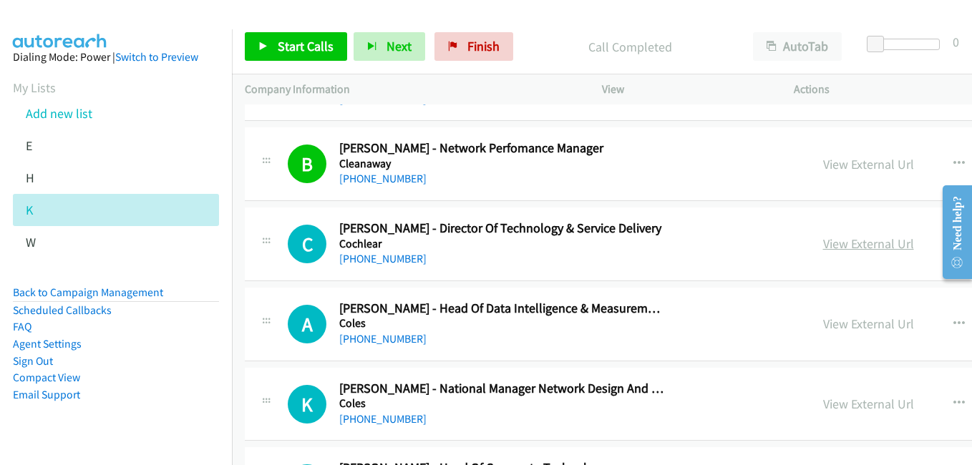
click at [831, 241] on link "View External Url" at bounding box center [868, 243] width 91 height 16
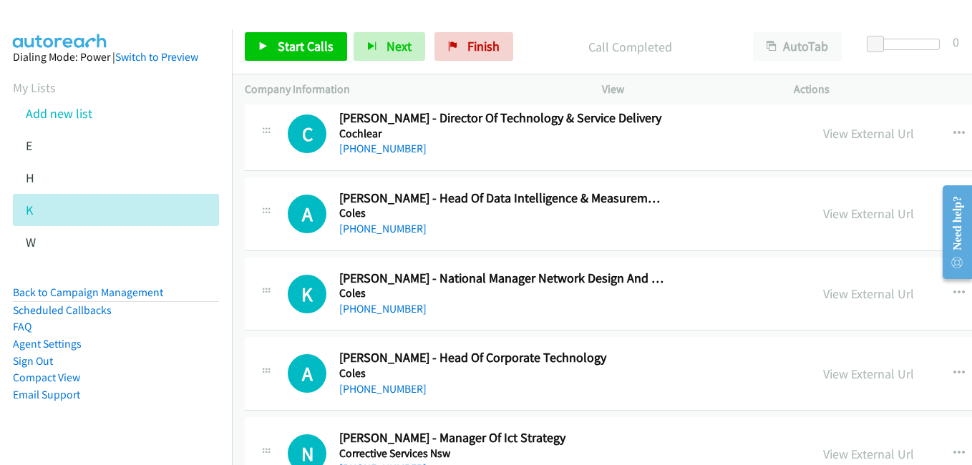
scroll to position [7083, 0]
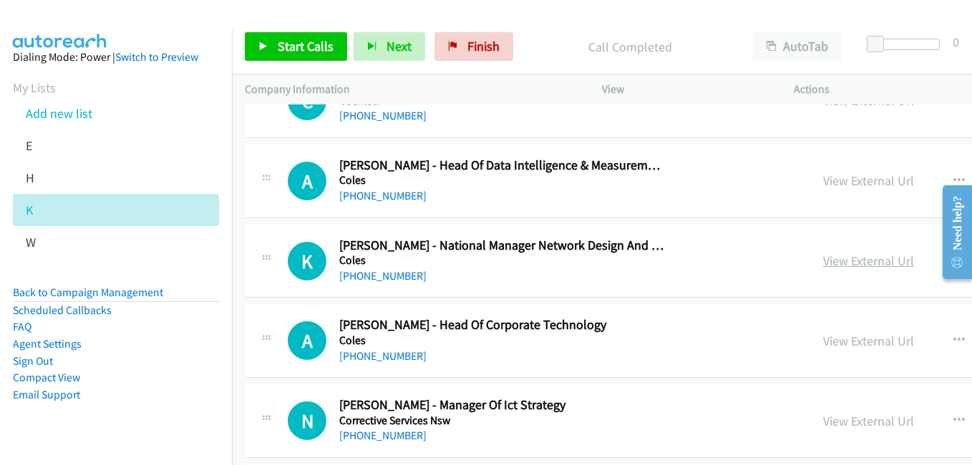
click at [853, 259] on link "View External Url" at bounding box center [868, 261] width 91 height 16
click at [848, 333] on link "View External Url" at bounding box center [868, 341] width 91 height 16
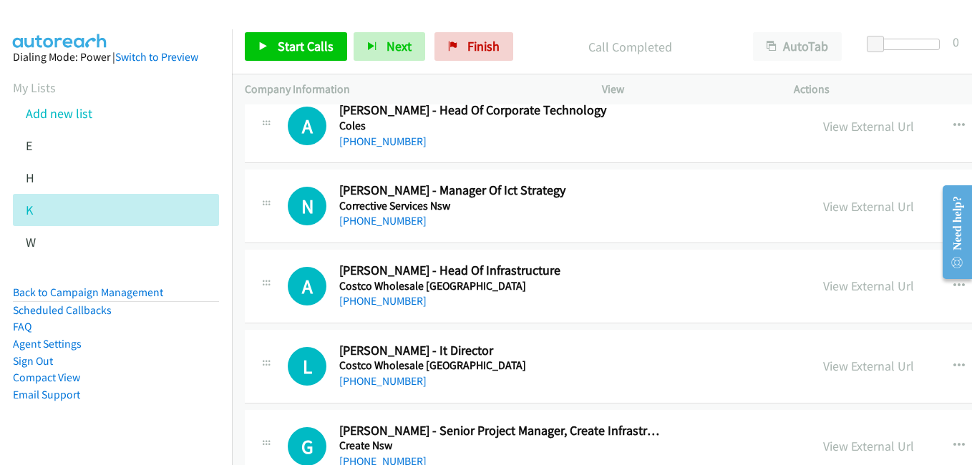
scroll to position [7369, 0]
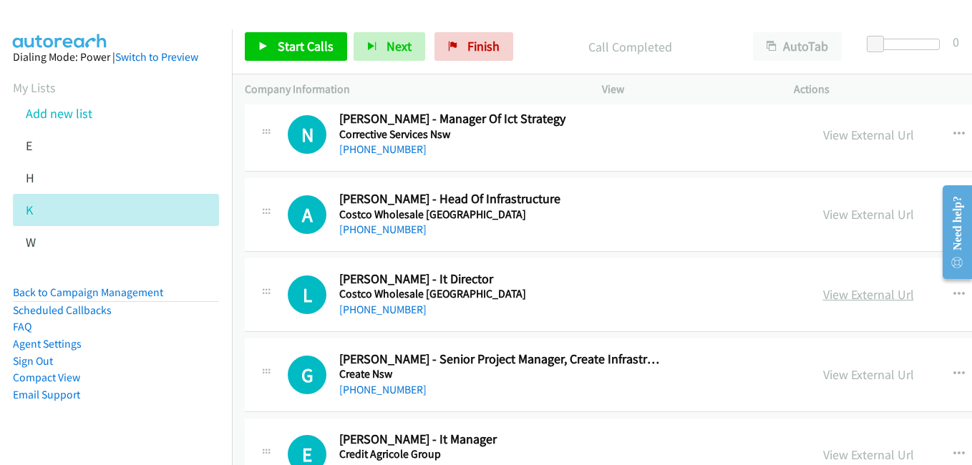
click at [848, 289] on link "View External Url" at bounding box center [868, 294] width 91 height 16
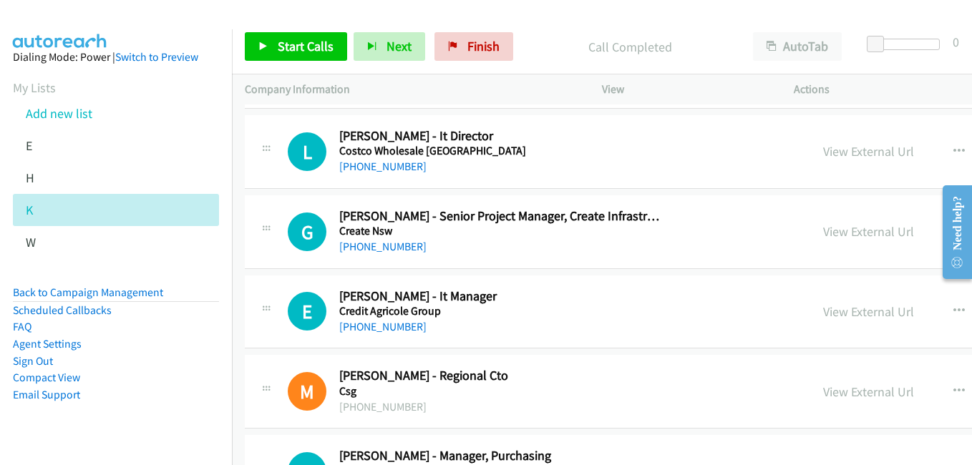
scroll to position [7584, 0]
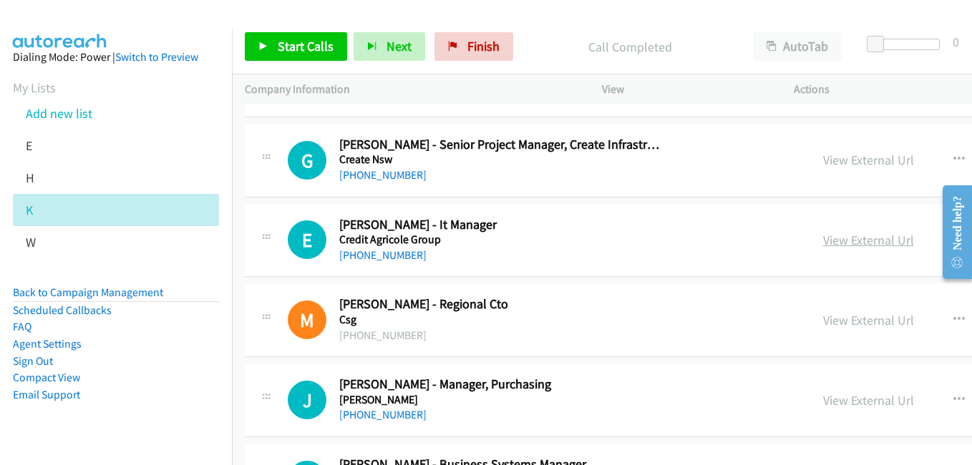
click at [872, 244] on link "View External Url" at bounding box center [868, 240] width 91 height 16
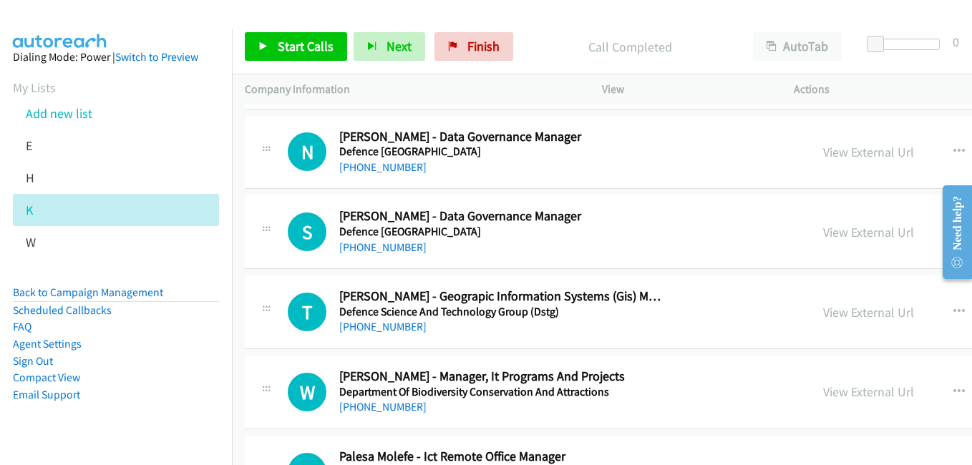
scroll to position [8085, 0]
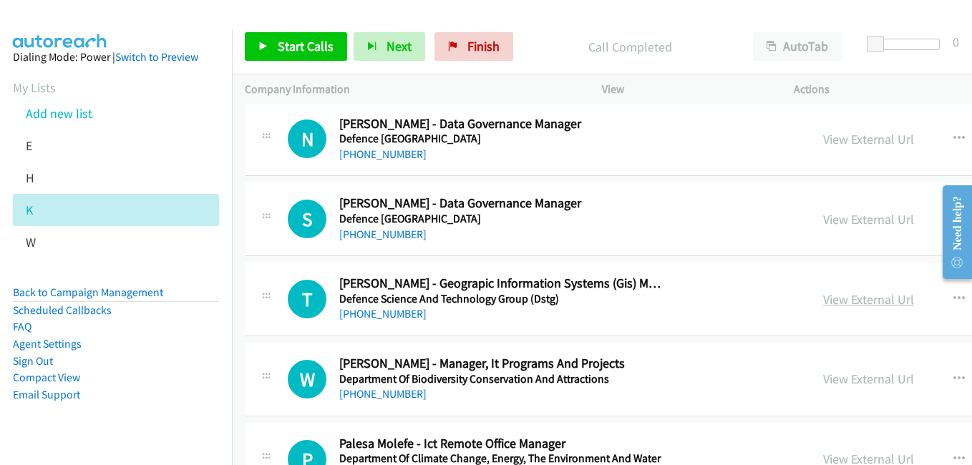
click at [861, 294] on link "View External Url" at bounding box center [868, 299] width 91 height 16
click at [840, 382] on link "View External Url" at bounding box center [868, 379] width 91 height 16
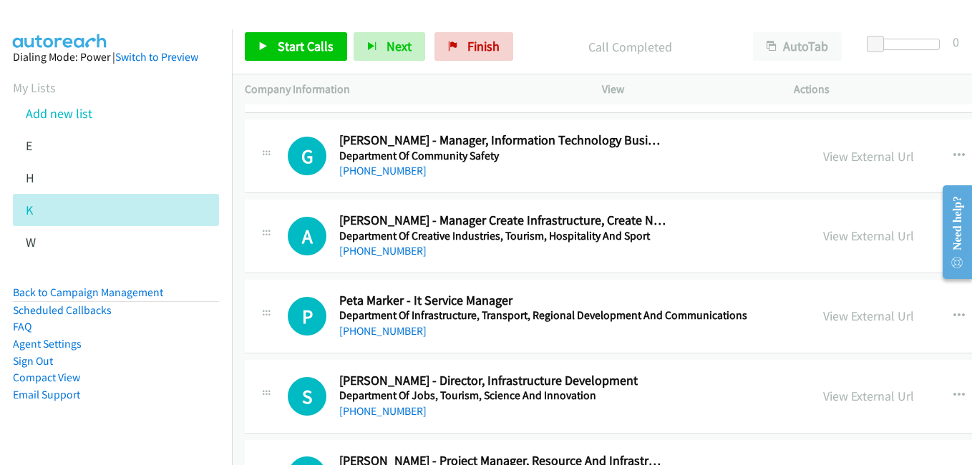
scroll to position [8657, 0]
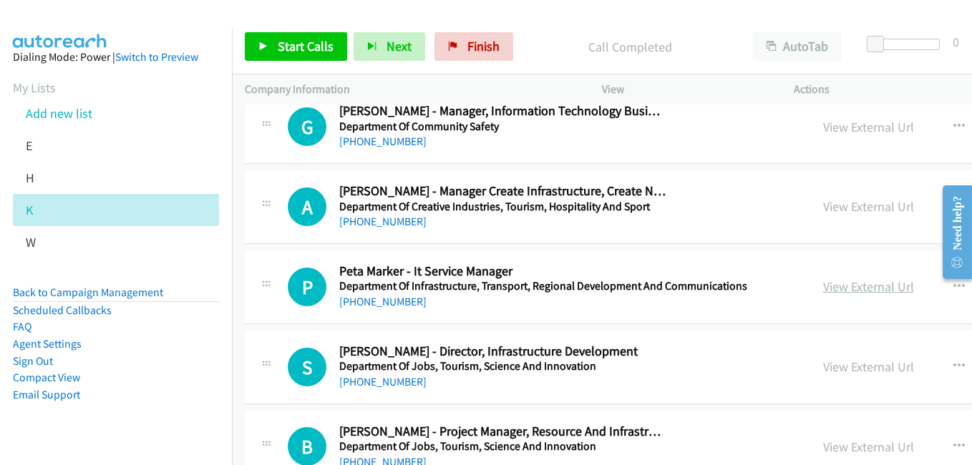
click at [834, 290] on link "View External Url" at bounding box center [868, 286] width 91 height 16
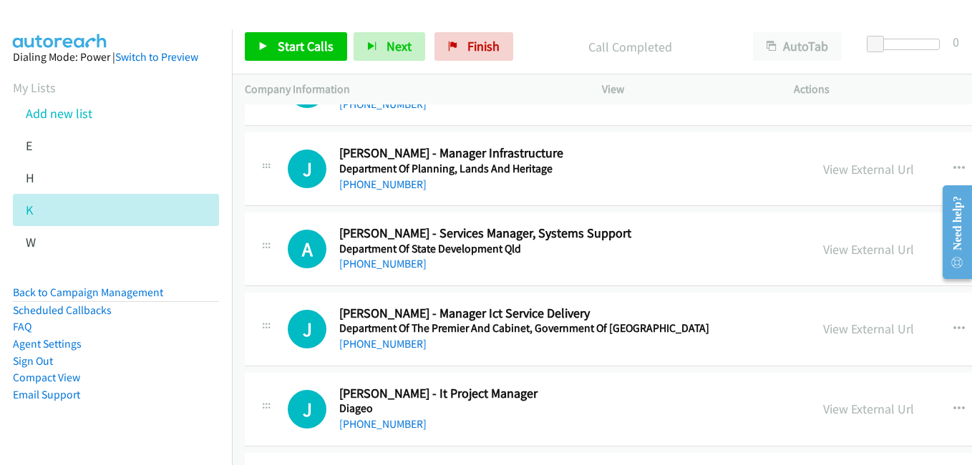
scroll to position [9087, 0]
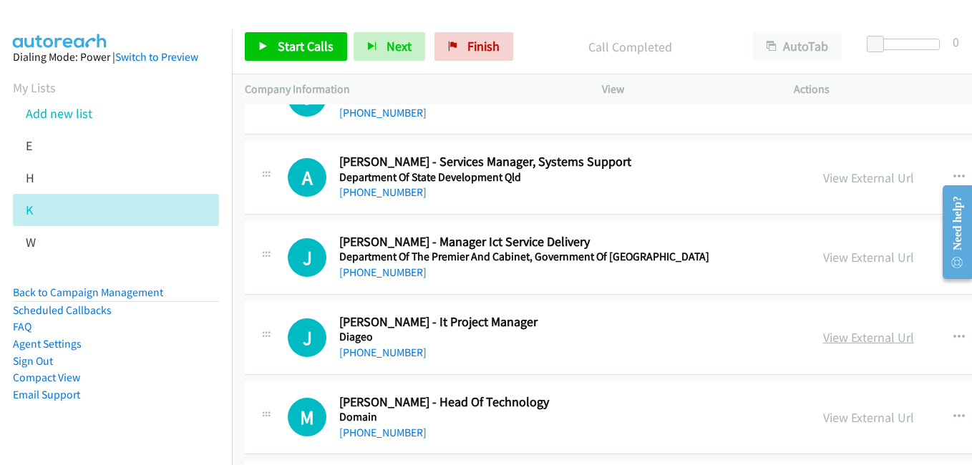
click at [854, 343] on link "View External Url" at bounding box center [868, 337] width 91 height 16
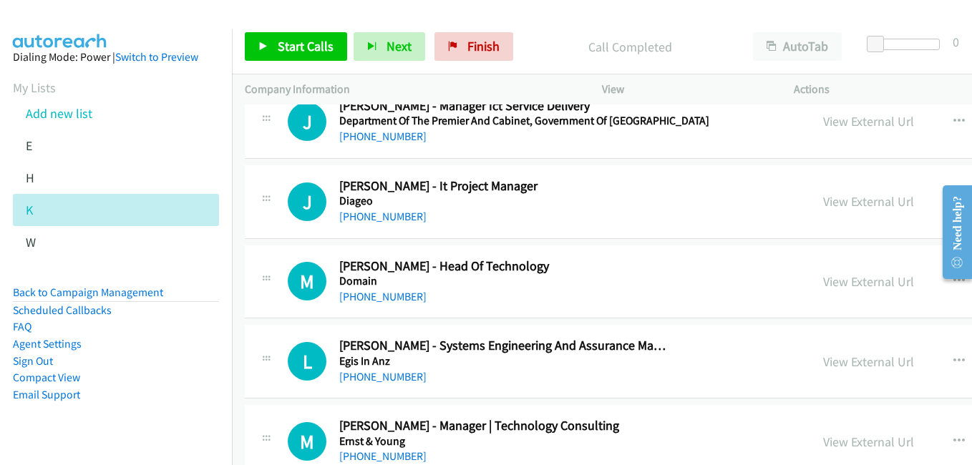
scroll to position [9230, 0]
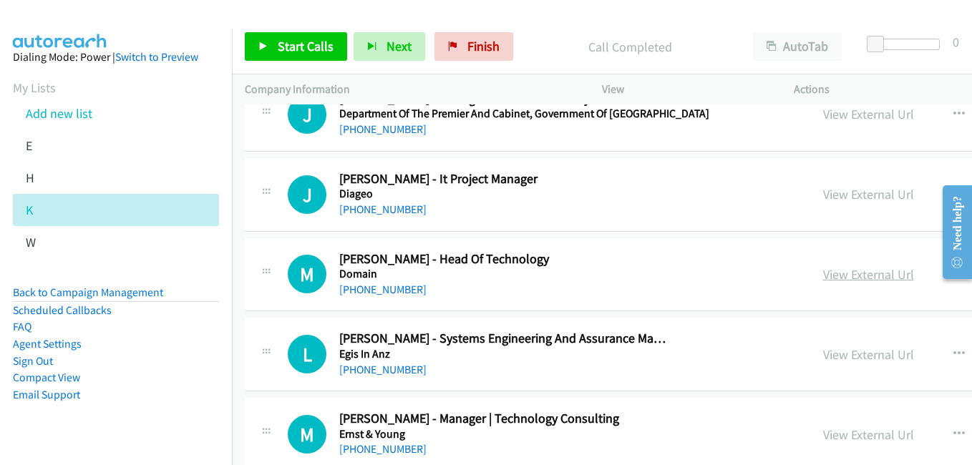
click at [839, 274] on link "View External Url" at bounding box center [868, 274] width 91 height 16
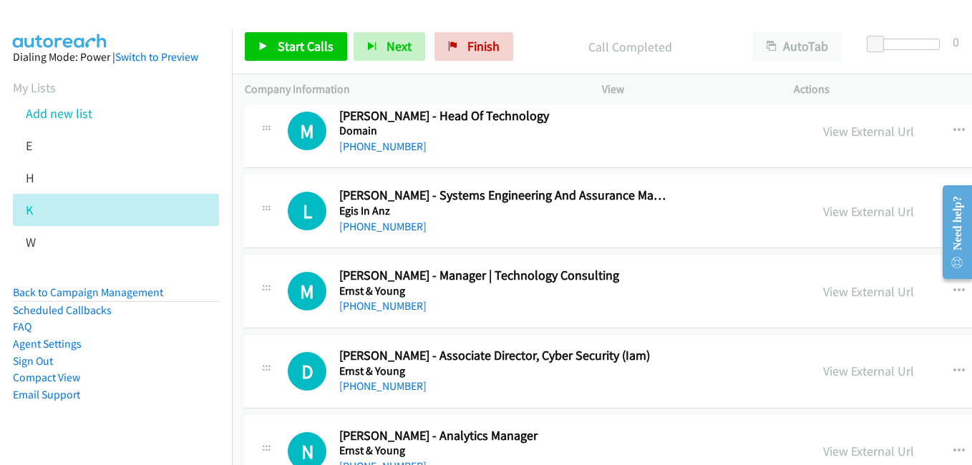
scroll to position [9444, 0]
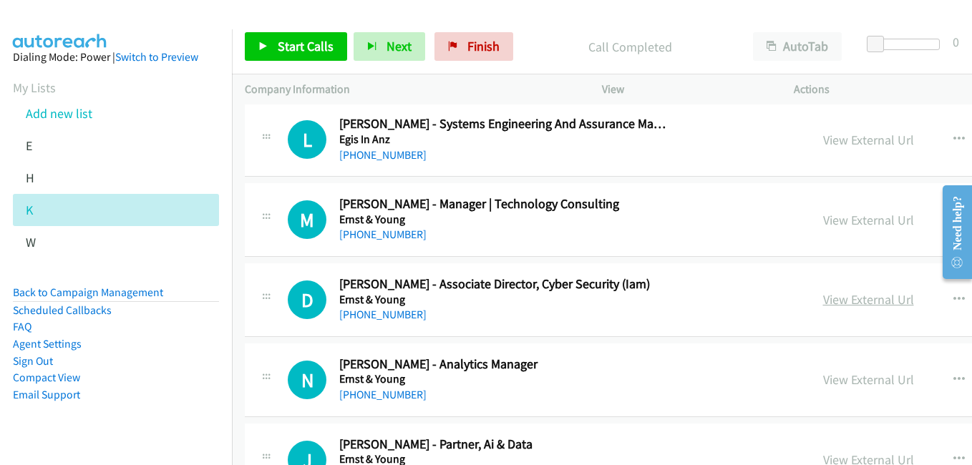
click at [823, 305] on link "View External Url" at bounding box center [868, 299] width 91 height 16
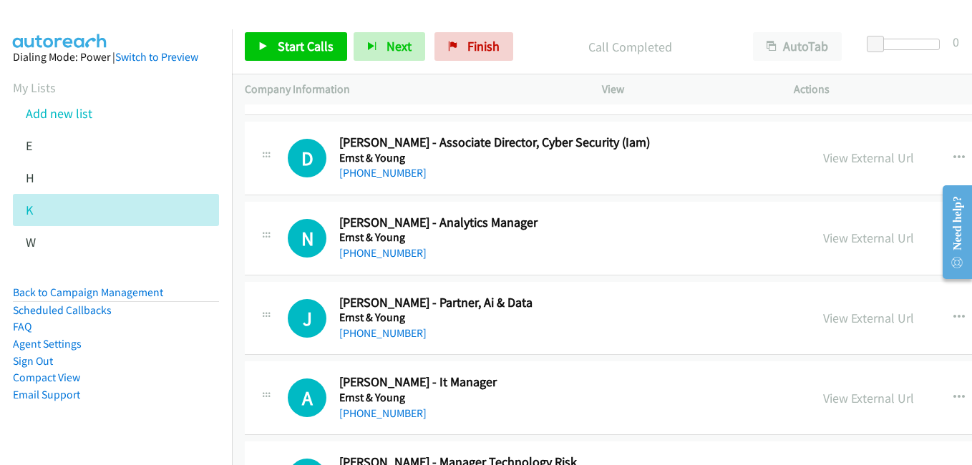
scroll to position [9587, 0]
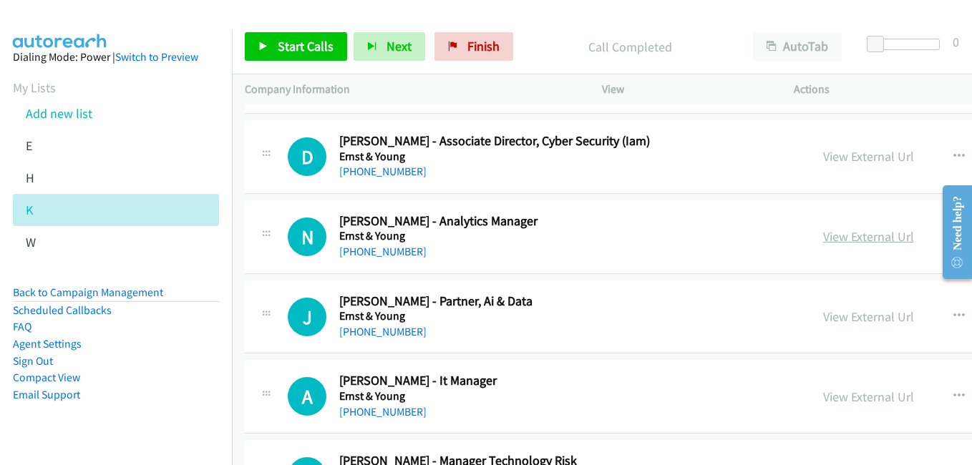
click at [823, 243] on link "View External Url" at bounding box center [868, 236] width 91 height 16
click at [848, 319] on link "View External Url" at bounding box center [868, 316] width 91 height 16
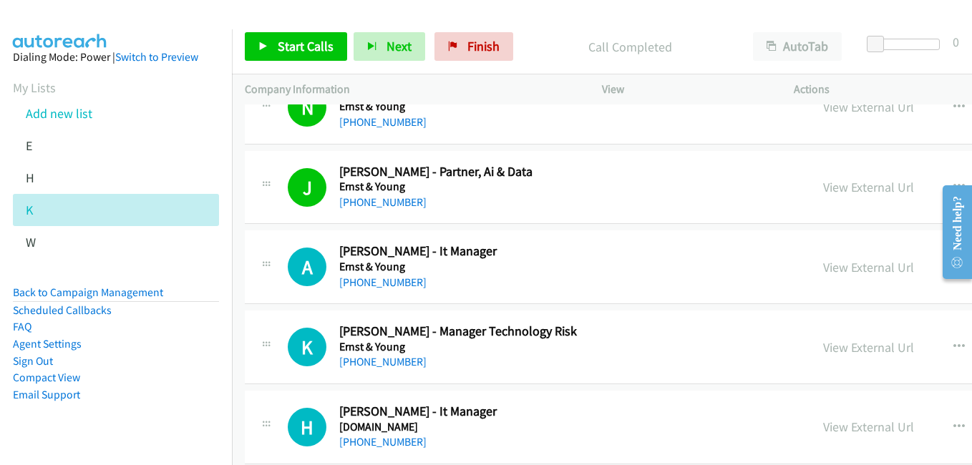
scroll to position [9731, 0]
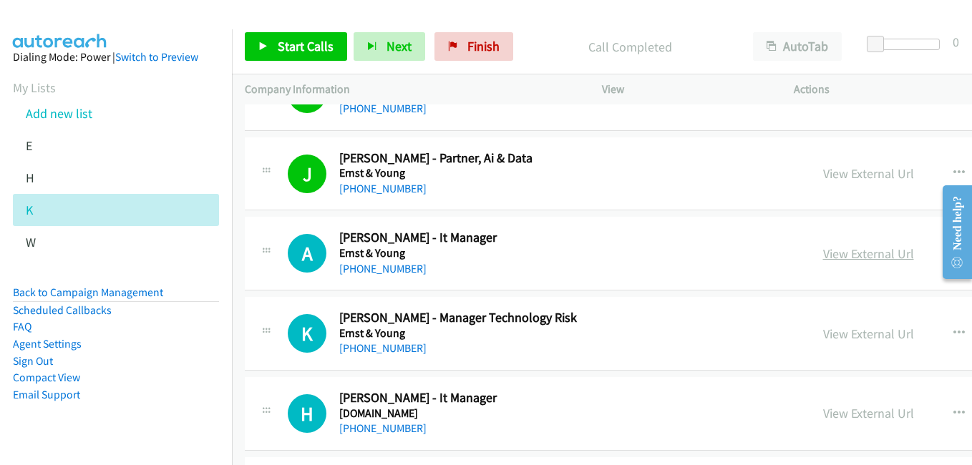
click at [829, 254] on link "View External Url" at bounding box center [868, 253] width 91 height 16
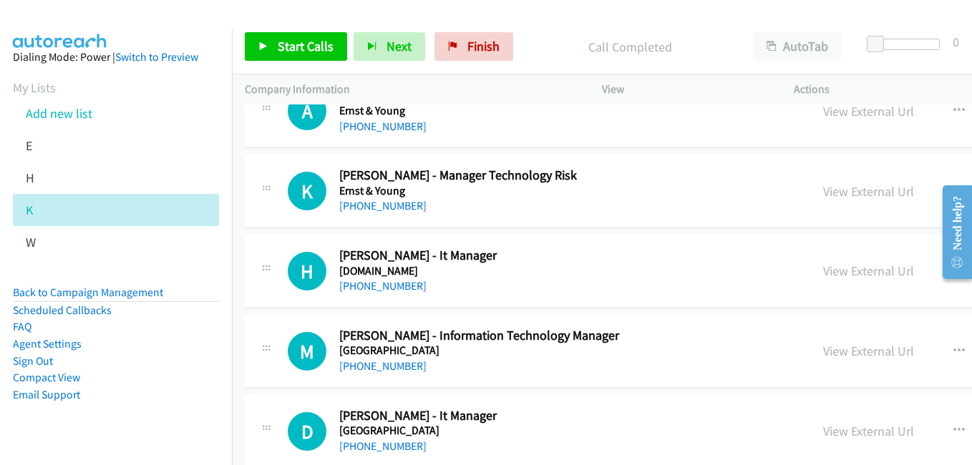
scroll to position [9874, 0]
click at [823, 192] on link "View External Url" at bounding box center [868, 190] width 91 height 16
click at [834, 274] on link "View External Url" at bounding box center [868, 270] width 91 height 16
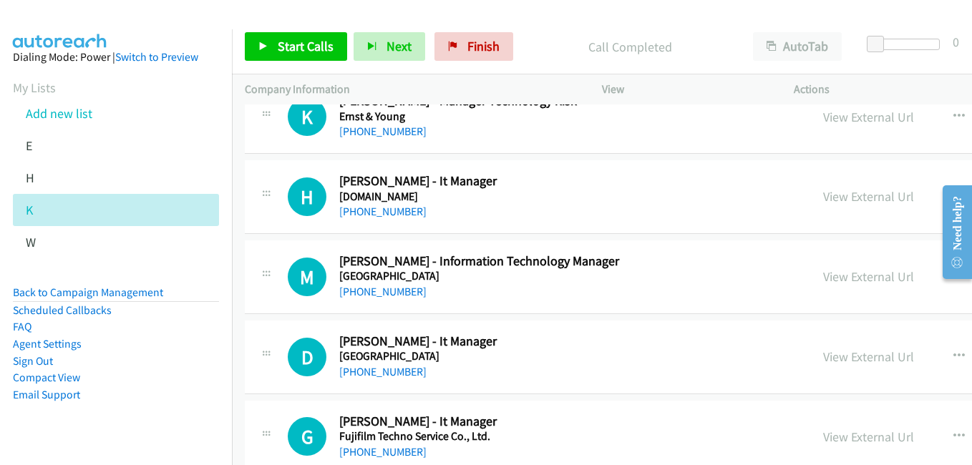
scroll to position [10017, 0]
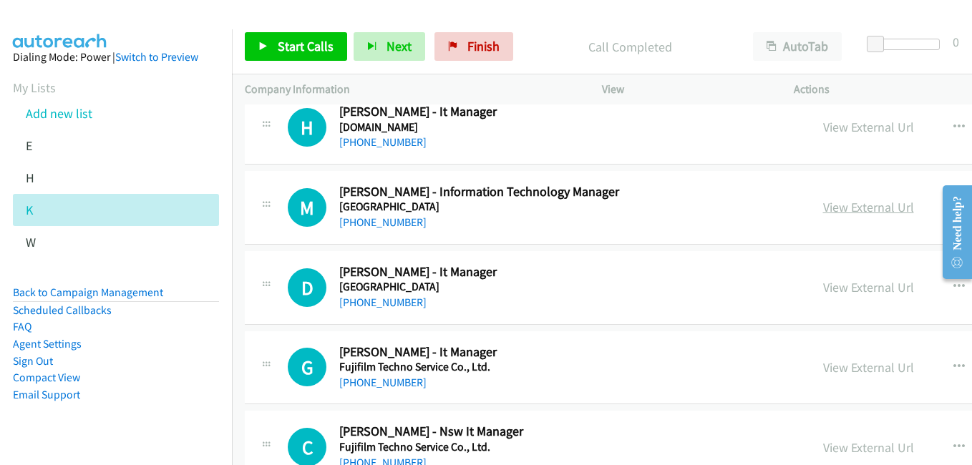
drag, startPoint x: 826, startPoint y: 202, endPoint x: 819, endPoint y: 200, distance: 8.4
click at [826, 202] on link "View External Url" at bounding box center [868, 207] width 91 height 16
drag, startPoint x: 839, startPoint y: 287, endPoint x: 828, endPoint y: 283, distance: 12.0
click at [839, 287] on link "View External Url" at bounding box center [868, 287] width 91 height 16
drag, startPoint x: 836, startPoint y: 366, endPoint x: 263, endPoint y: 3, distance: 678.3
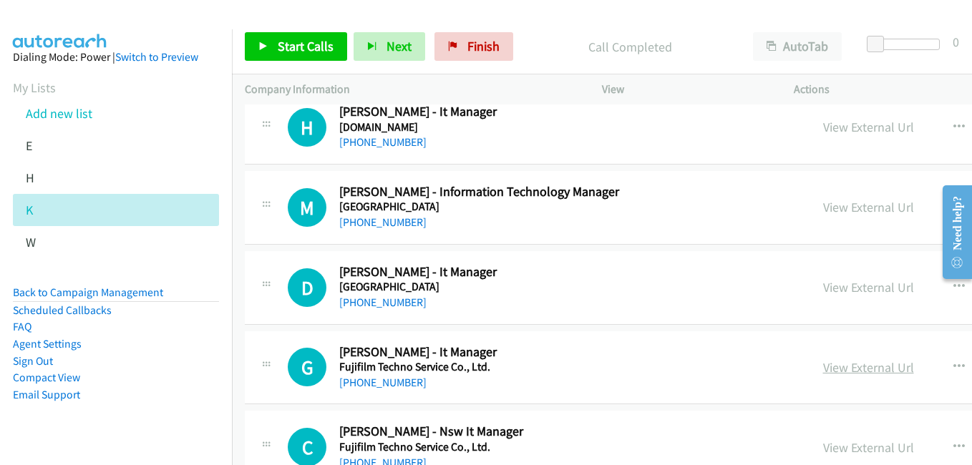
click at [865, 371] on link "View External Url" at bounding box center [868, 367] width 91 height 16
